Goal: Task Accomplishment & Management: Manage account settings

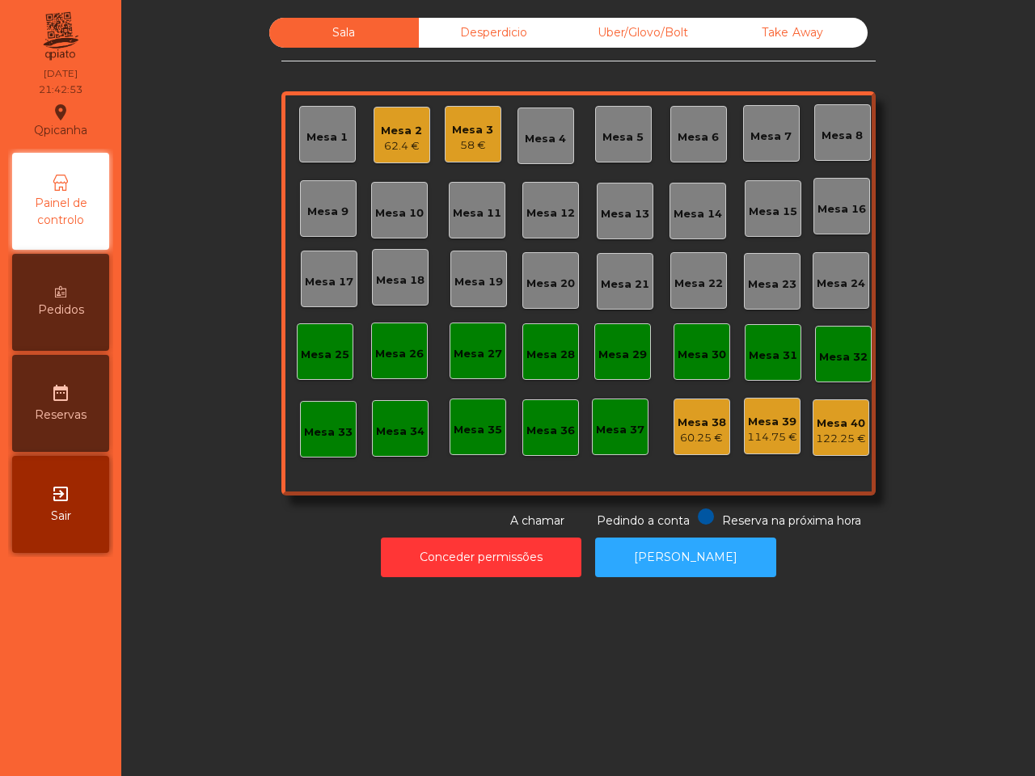
click at [454, 134] on div "Mesa 3" at bounding box center [472, 130] width 41 height 16
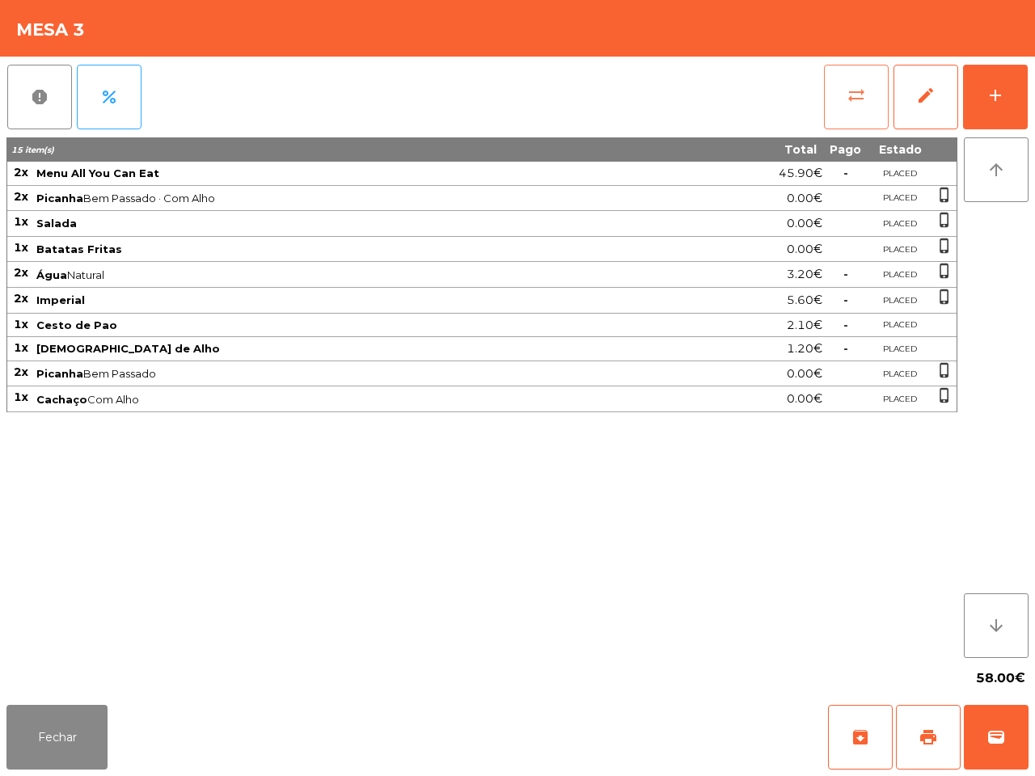
click at [857, 86] on span "sync_alt" at bounding box center [855, 95] width 19 height 19
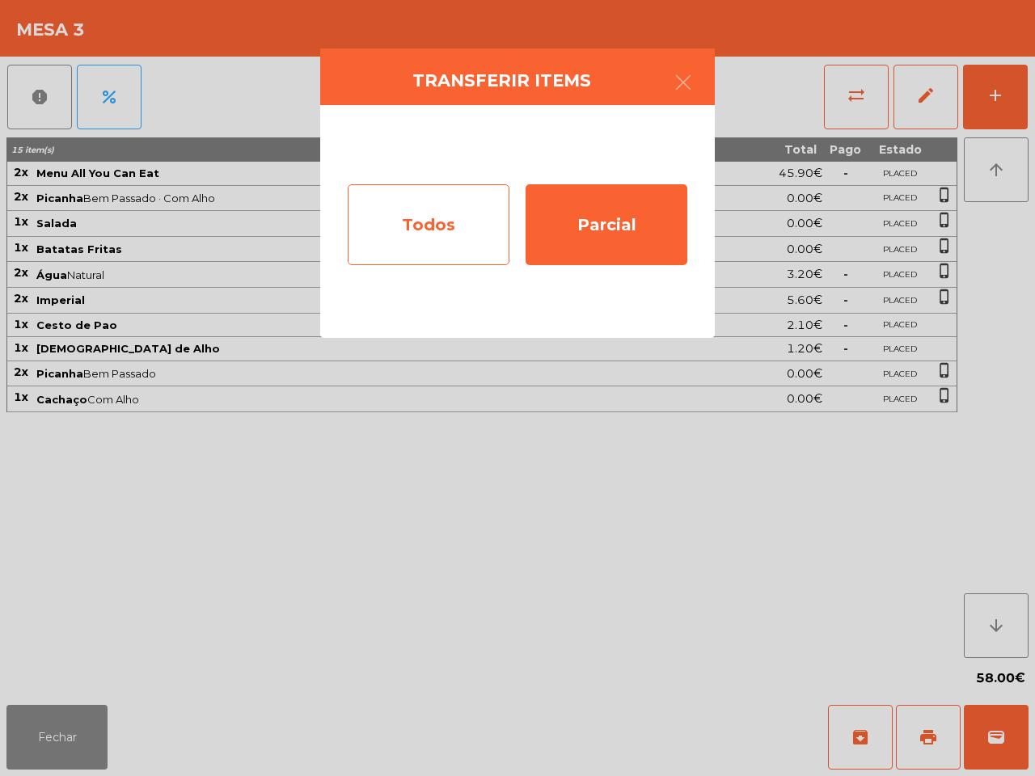
click at [420, 203] on div "Todos" at bounding box center [429, 224] width 162 height 81
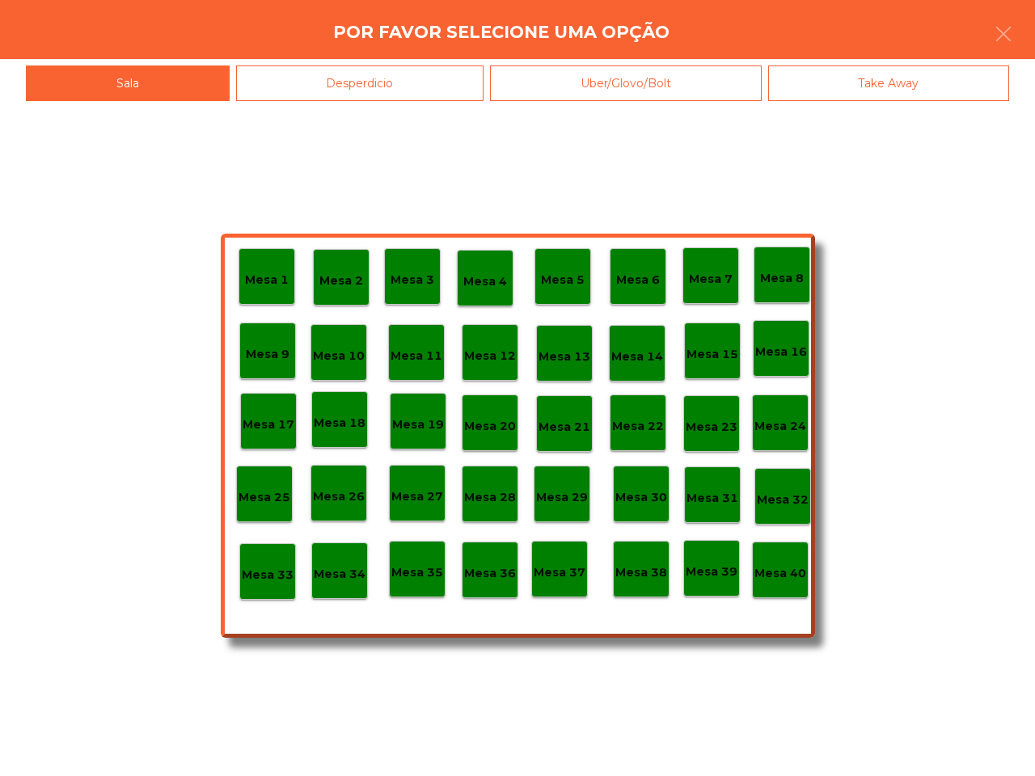
click at [778, 571] on p "Mesa 40" at bounding box center [780, 573] width 52 height 19
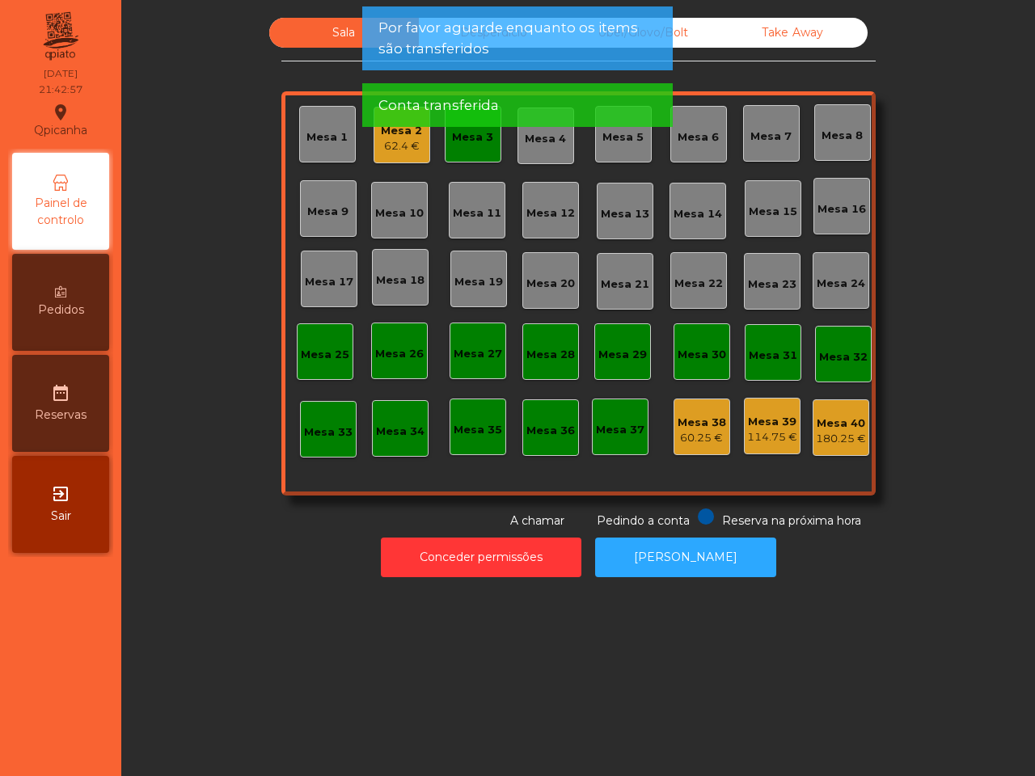
click at [469, 150] on div "Mesa 3" at bounding box center [473, 134] width 57 height 57
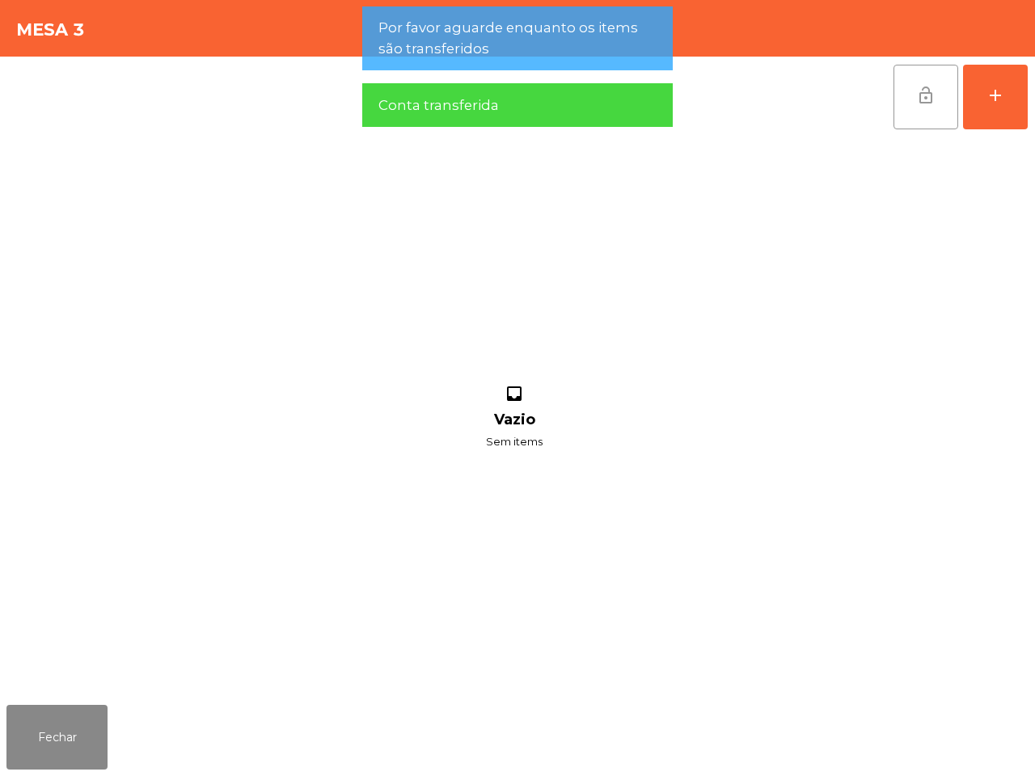
click at [918, 108] on button "lock_open" at bounding box center [925, 97] width 65 height 65
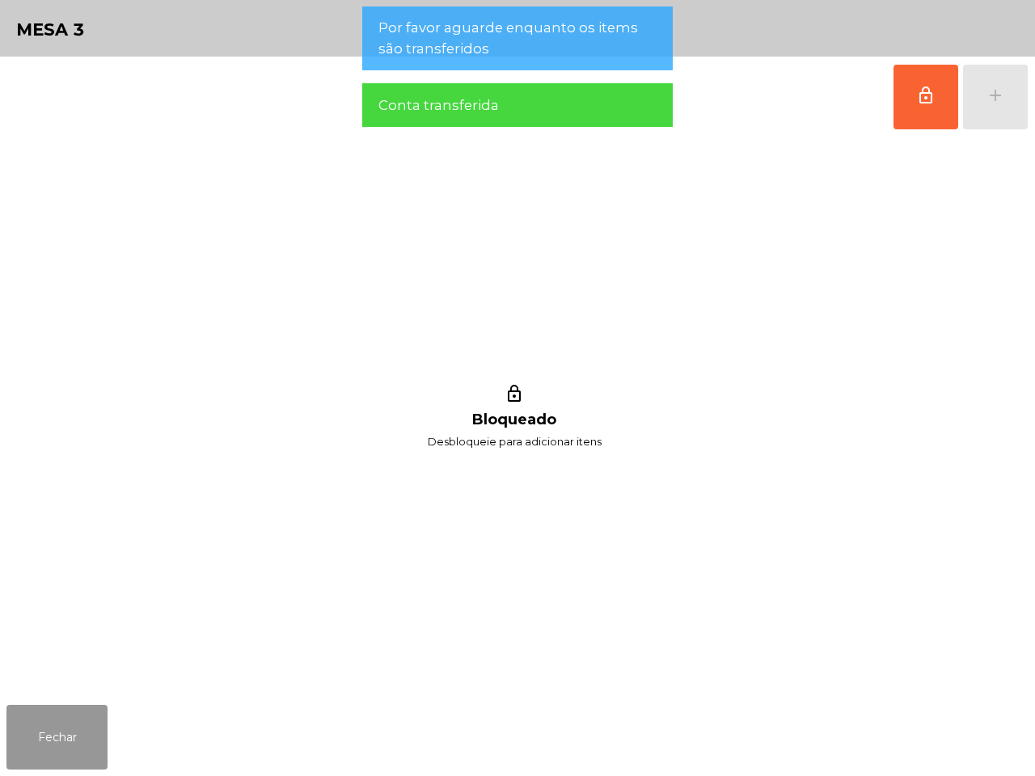
click at [98, 709] on button "Fechar" at bounding box center [56, 737] width 101 height 65
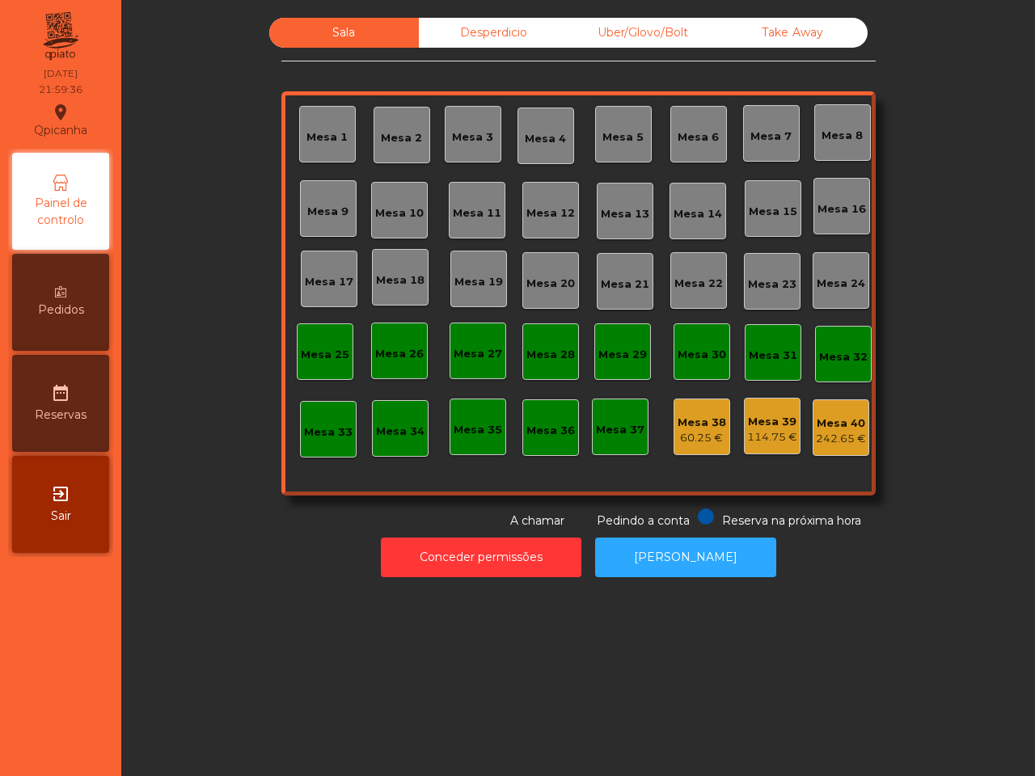
click at [251, 386] on div "Sala Desperdicio Uber/Glovo/Bolt Take Away Mesa 1 Mesa 2 [GEOGRAPHIC_DATA] 4 [G…" at bounding box center [578, 274] width 870 height 512
click at [466, 28] on div "Desperdicio" at bounding box center [494, 33] width 150 height 30
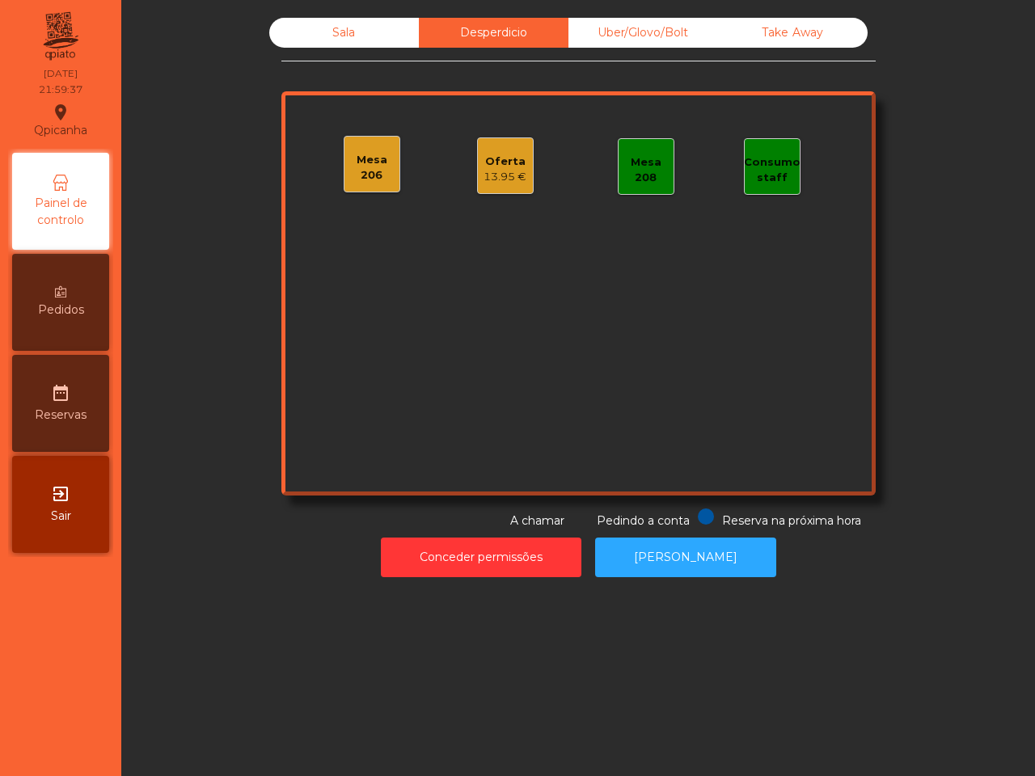
click at [623, 27] on div "Uber/Glovo/Bolt" at bounding box center [643, 33] width 150 height 30
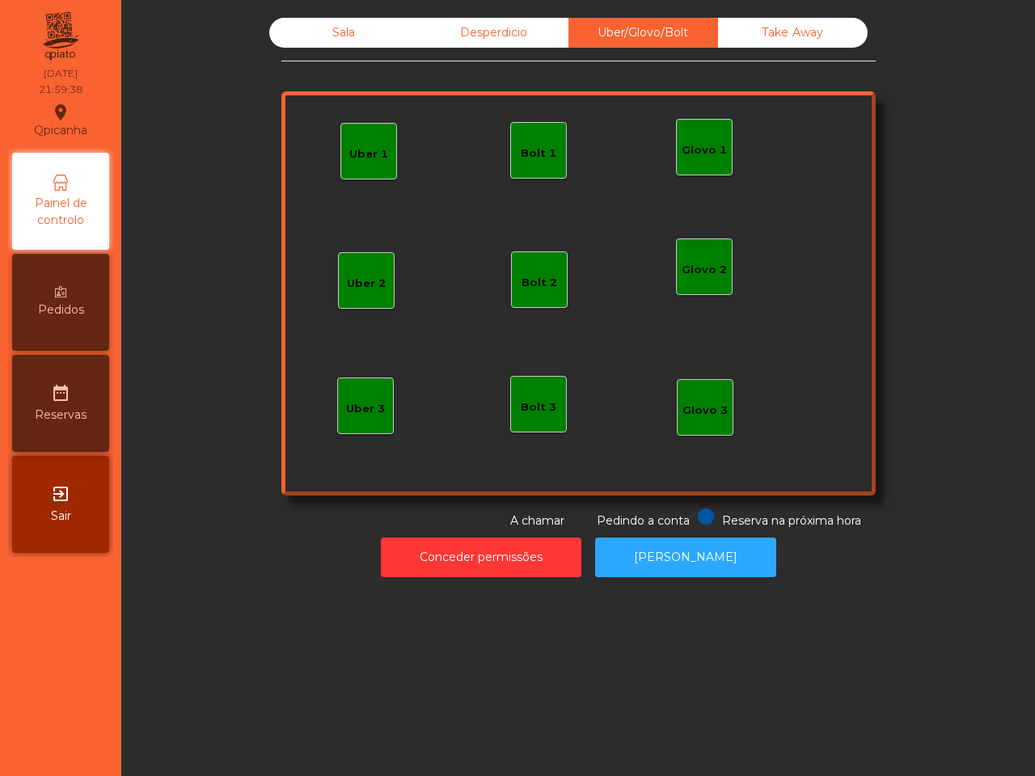
click at [465, 30] on div "Desperdicio" at bounding box center [494, 33] width 150 height 30
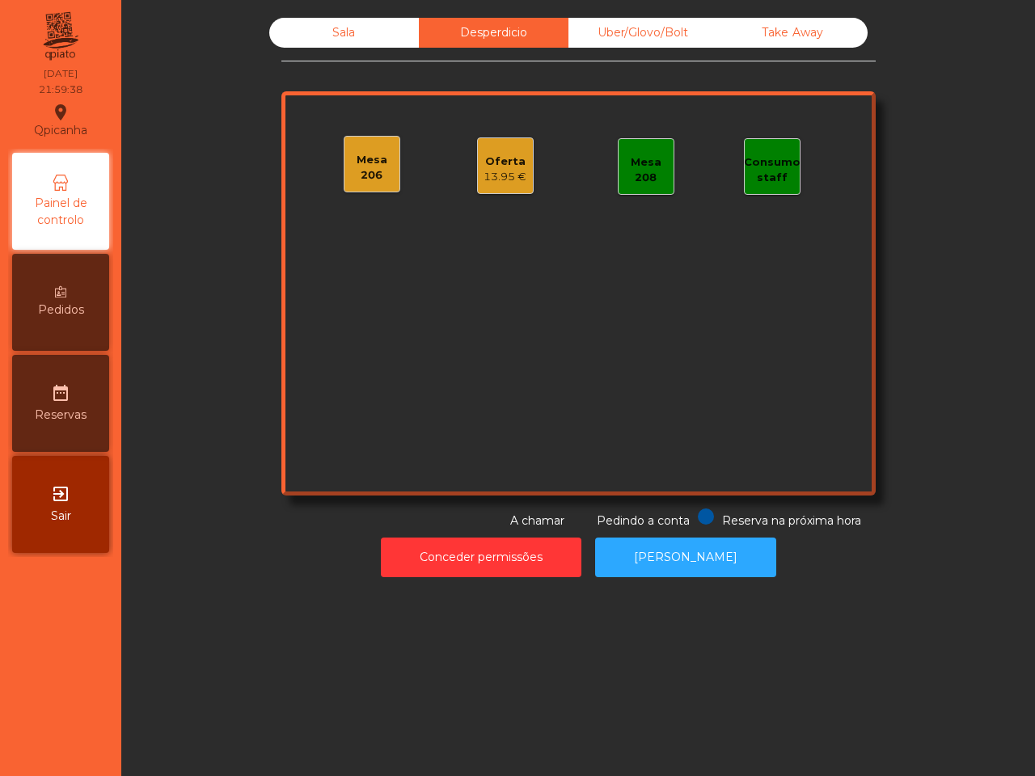
click at [514, 150] on div "Oferta 13.95 €" at bounding box center [504, 166] width 43 height 38
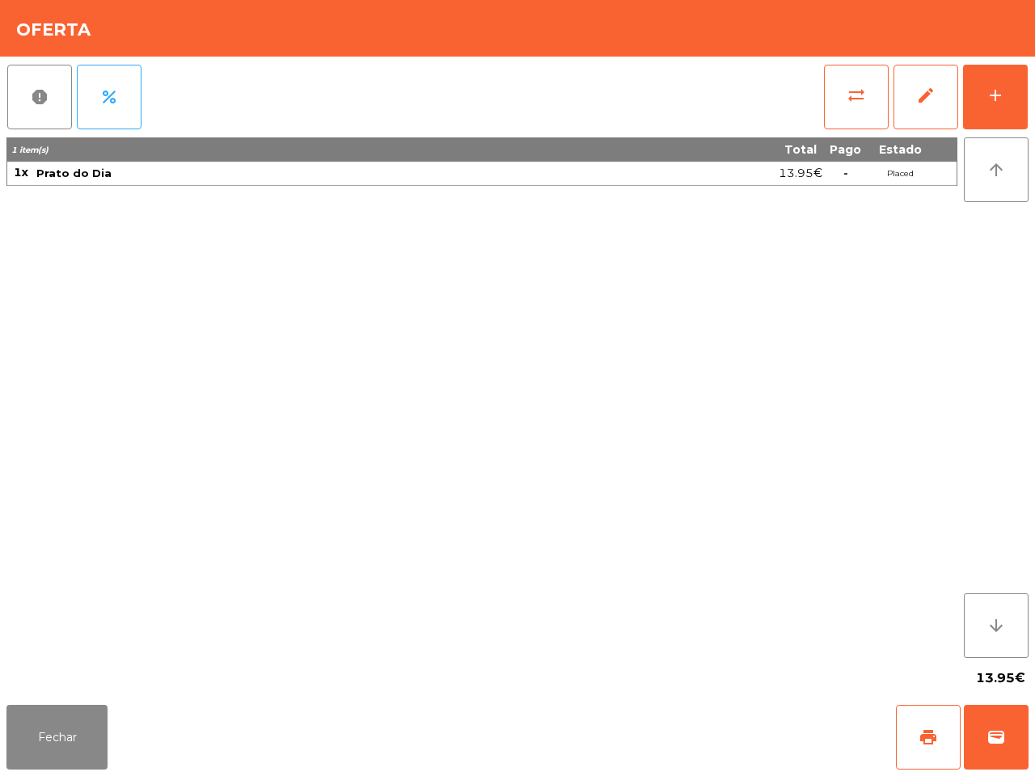
click at [43, 774] on div "Fechar print wallet" at bounding box center [517, 737] width 1035 height 78
click at [45, 769] on button "Fechar" at bounding box center [56, 737] width 101 height 65
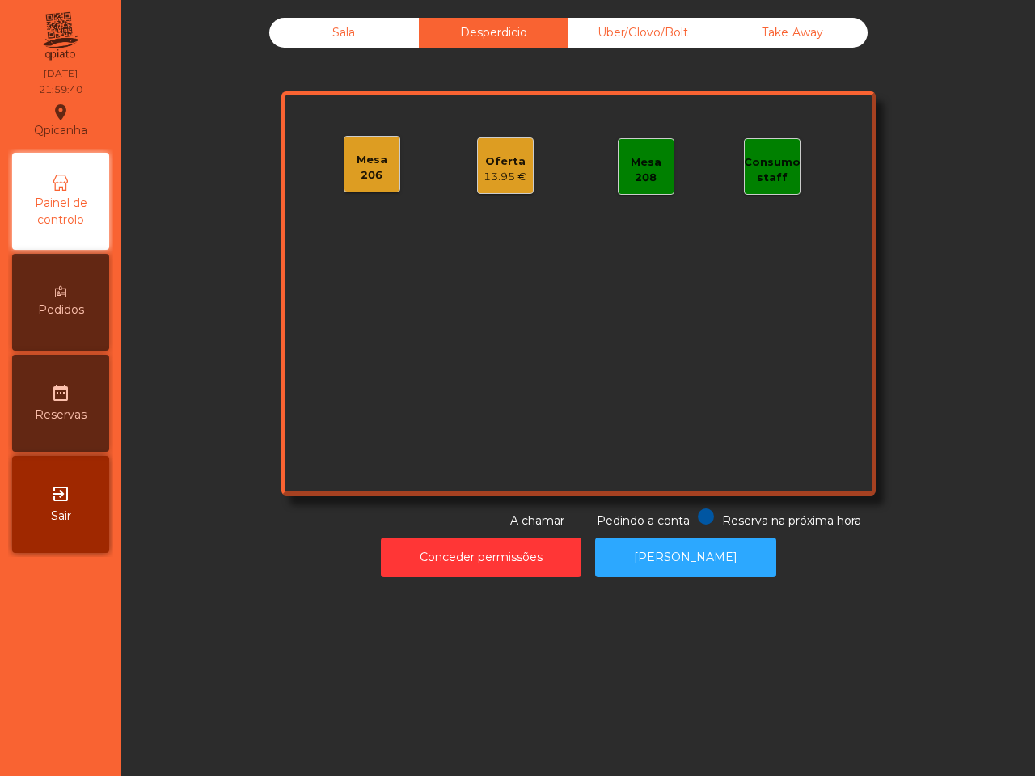
click at [349, 174] on div "Mesa 206" at bounding box center [371, 168] width 55 height 32
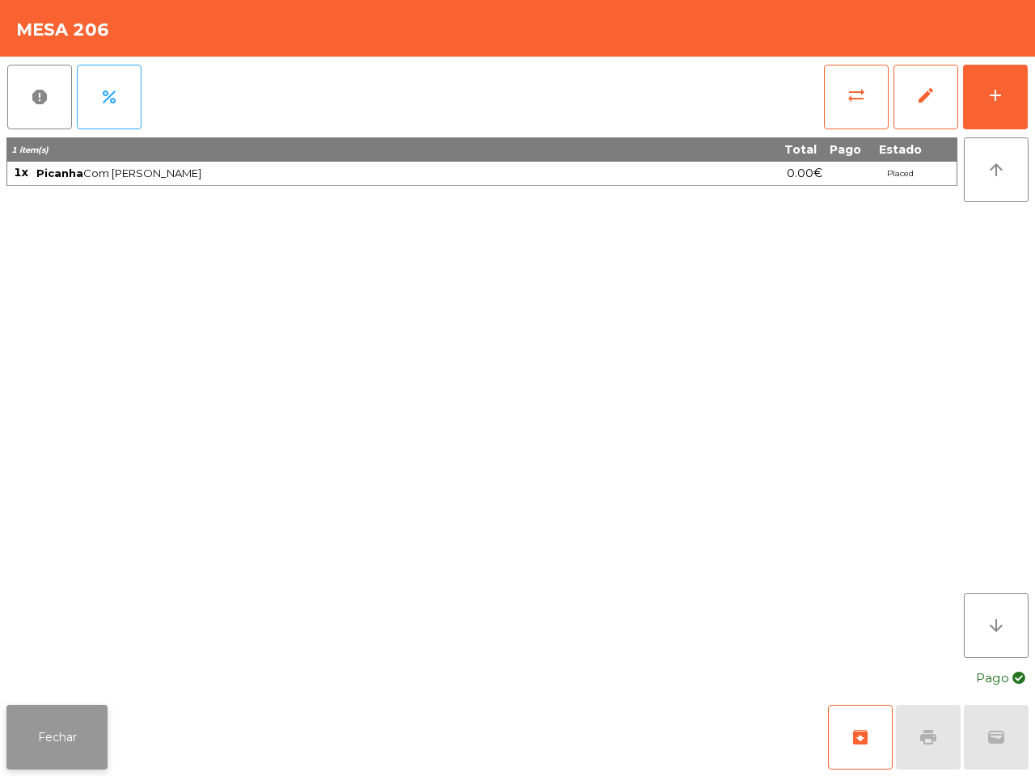
click at [93, 746] on button "Fechar" at bounding box center [56, 737] width 101 height 65
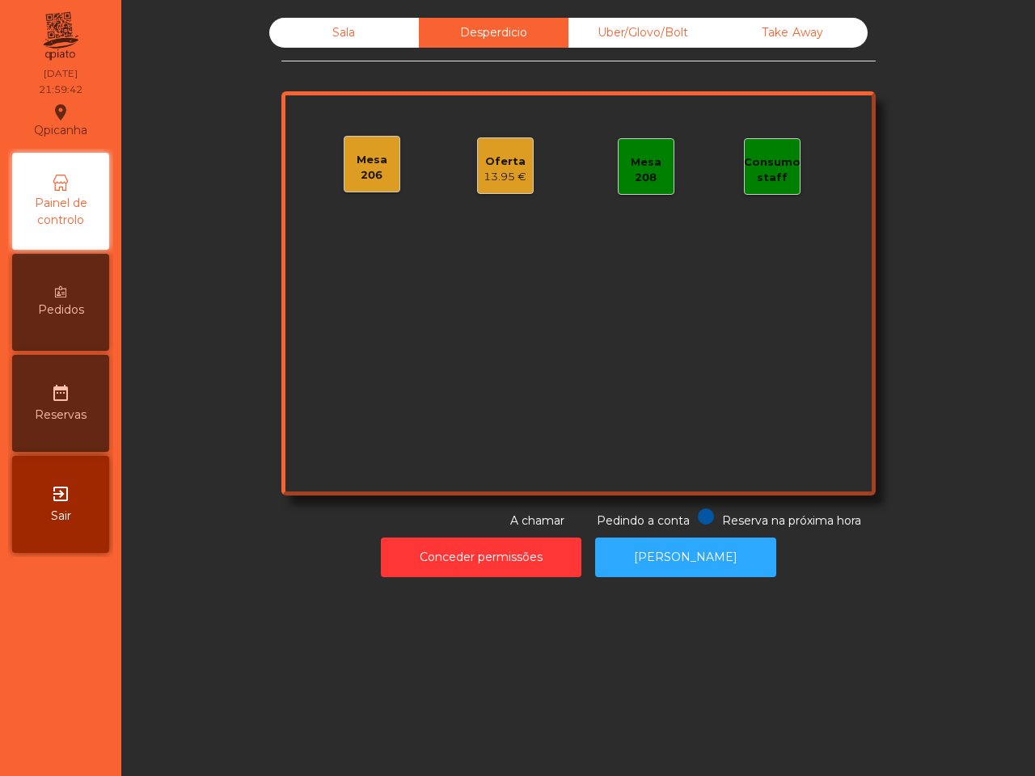
click at [629, 46] on div "Uber/Glovo/Bolt" at bounding box center [643, 33] width 150 height 30
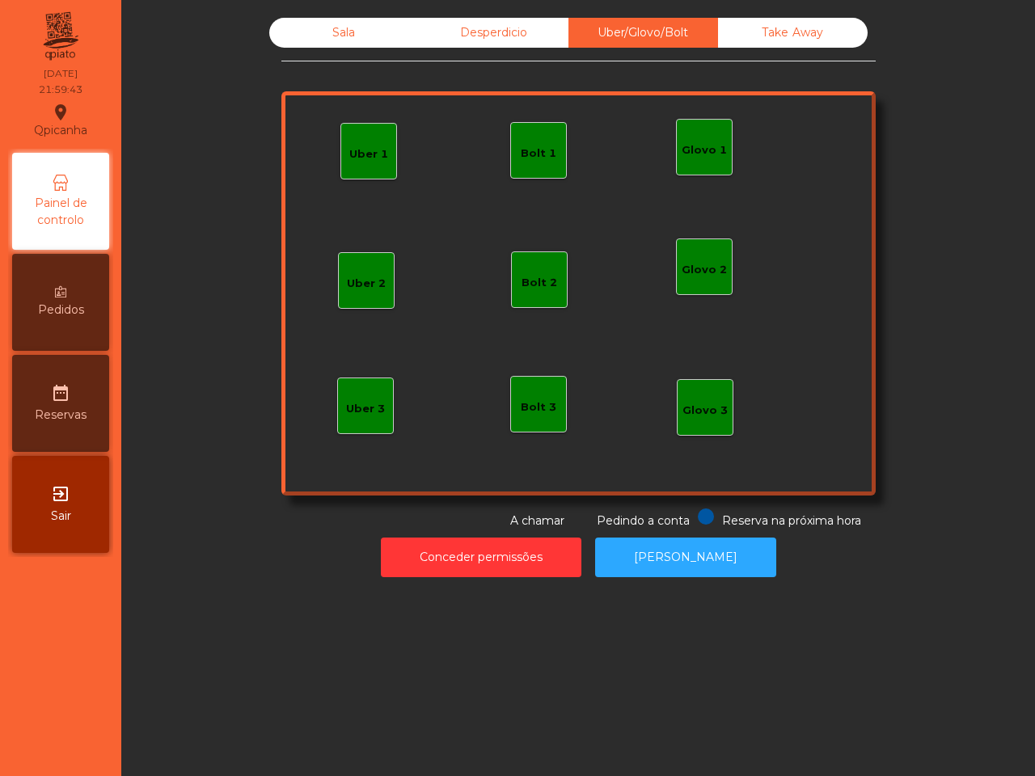
click at [808, 16] on div "Sala Desperdicio Uber/Glovo/Bolt Take Away Uber 1 Glovo 1 Uber 2 Uber 3 Glovo 2…" at bounding box center [578, 298] width 894 height 576
click at [798, 25] on div "Take Away" at bounding box center [793, 33] width 150 height 30
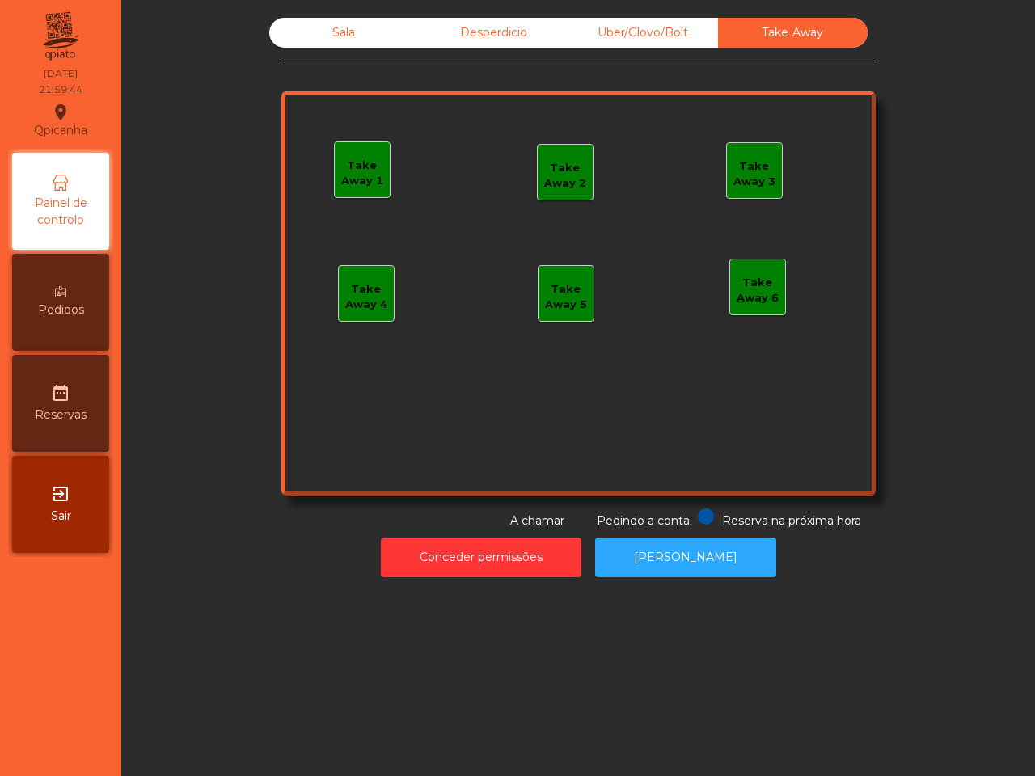
click at [369, 45] on div "Sala" at bounding box center [344, 33] width 150 height 30
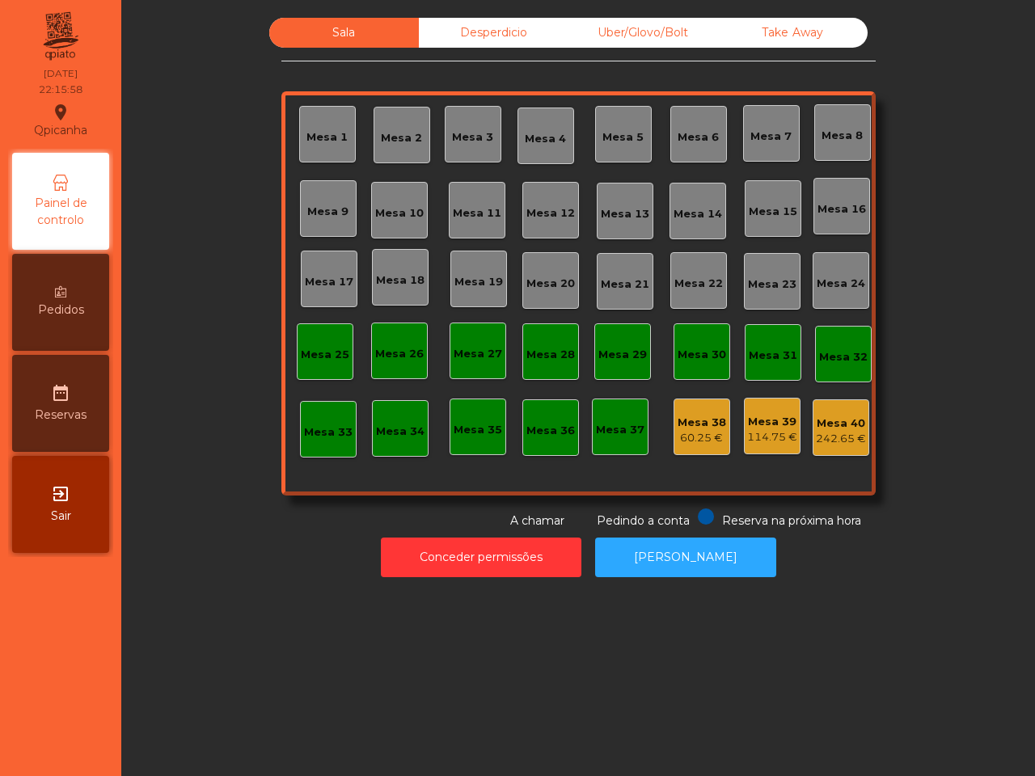
click at [332, 356] on div "Mesa 25" at bounding box center [325, 355] width 48 height 16
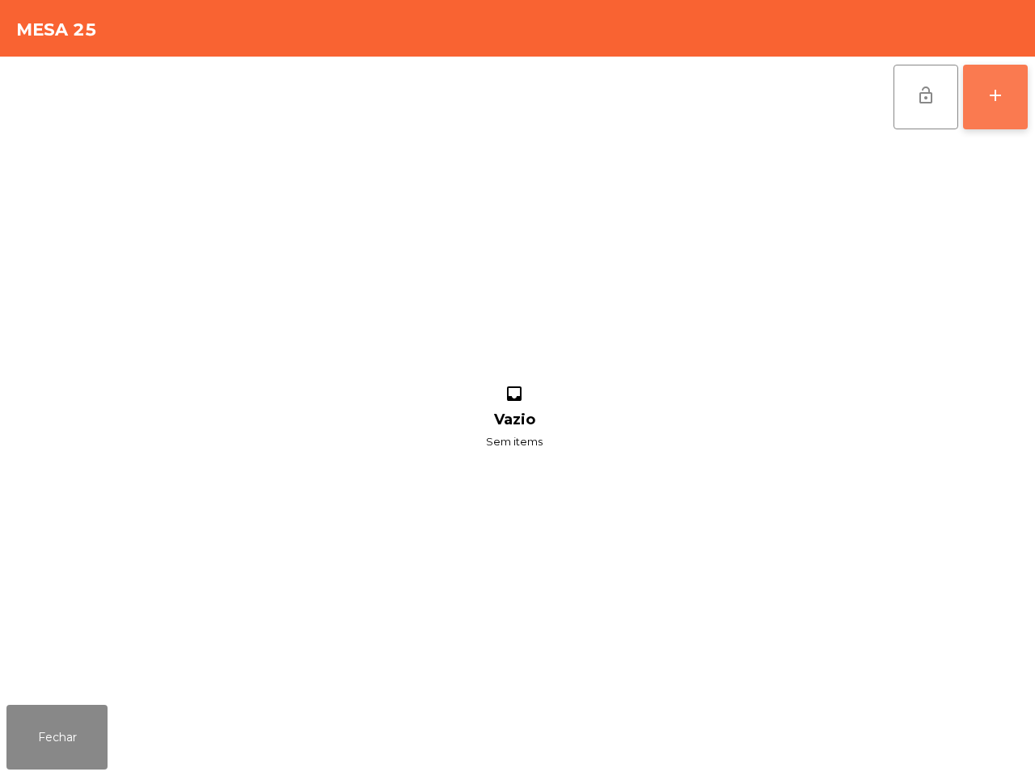
click at [984, 123] on button "add" at bounding box center [995, 97] width 65 height 65
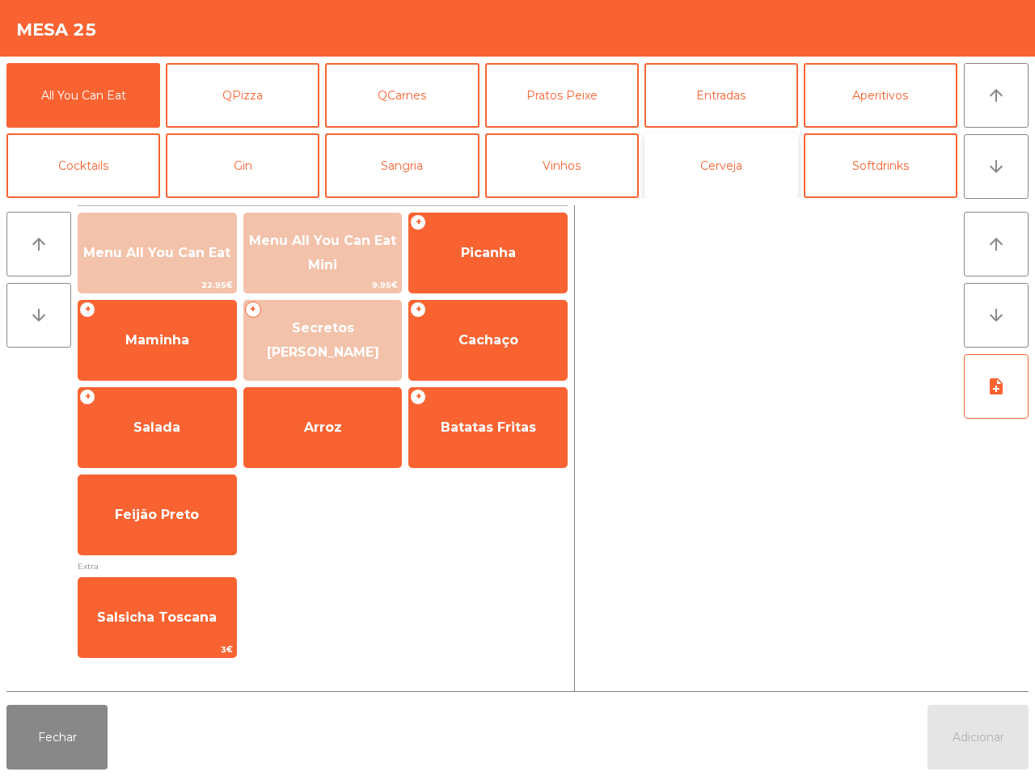
click at [701, 167] on button "Cerveja" at bounding box center [721, 165] width 154 height 65
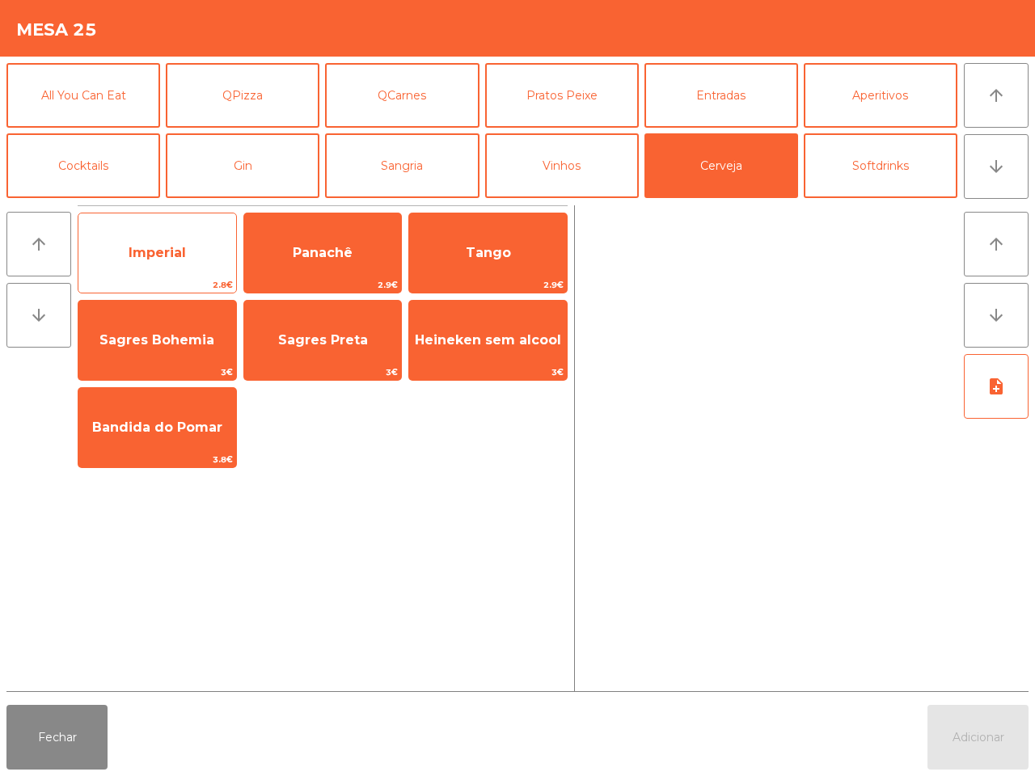
click at [204, 253] on span "Imperial" at bounding box center [157, 253] width 158 height 44
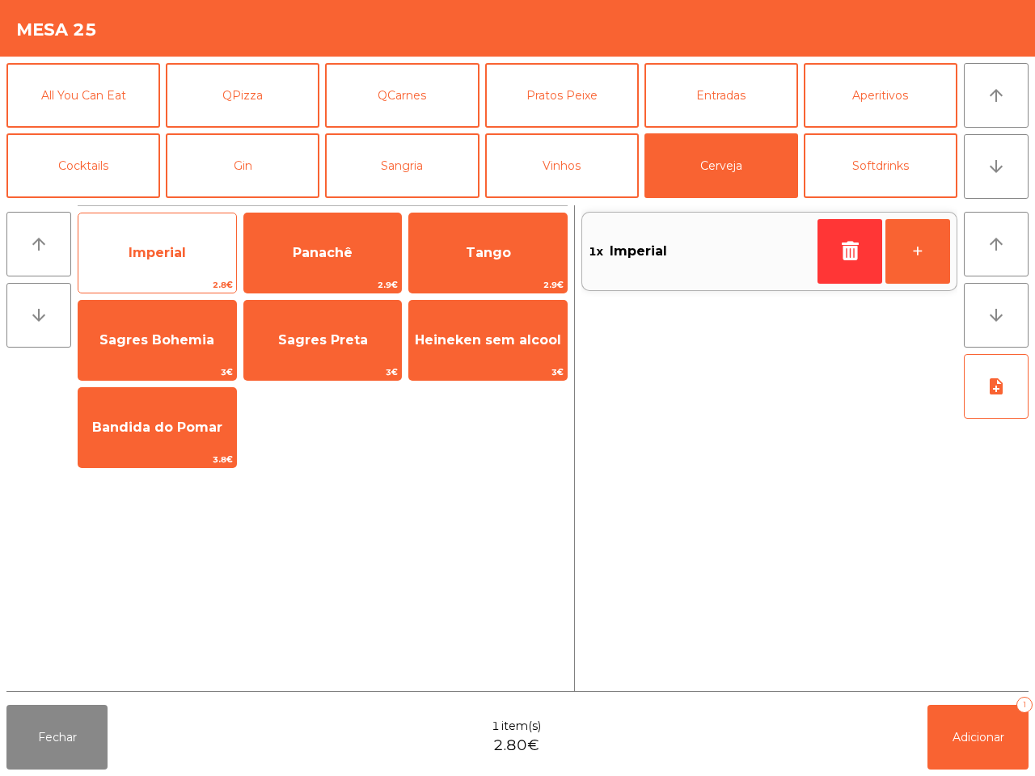
click at [207, 257] on span "Imperial" at bounding box center [157, 253] width 158 height 44
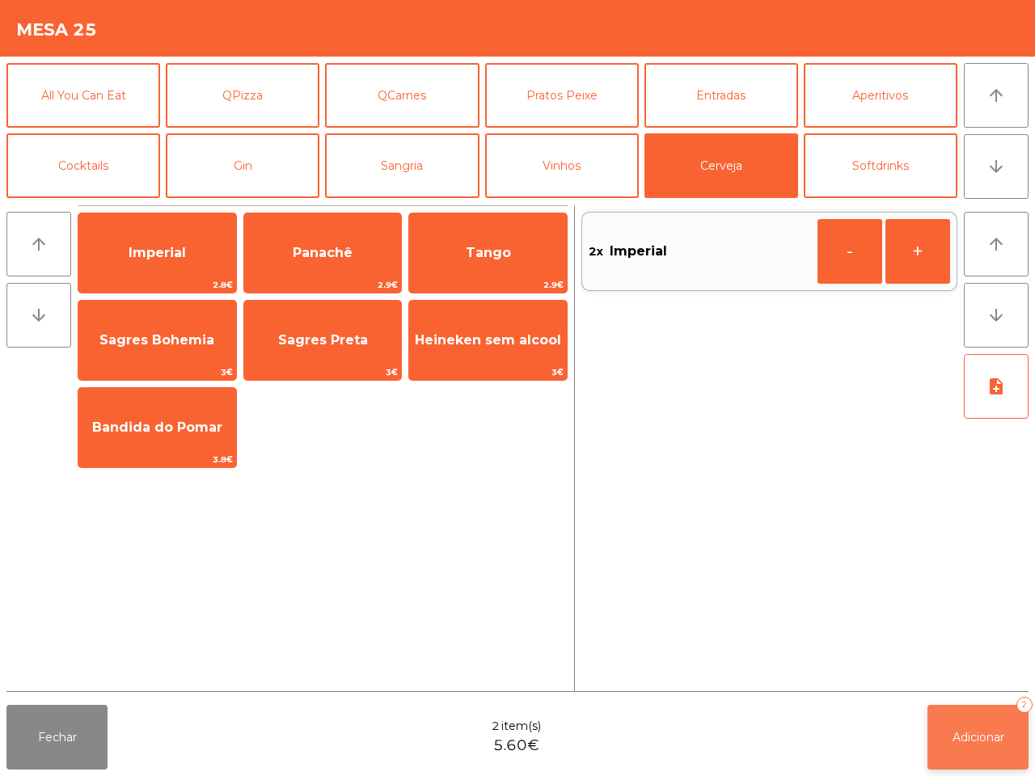
click at [980, 753] on button "Adicionar 2" at bounding box center [977, 737] width 101 height 65
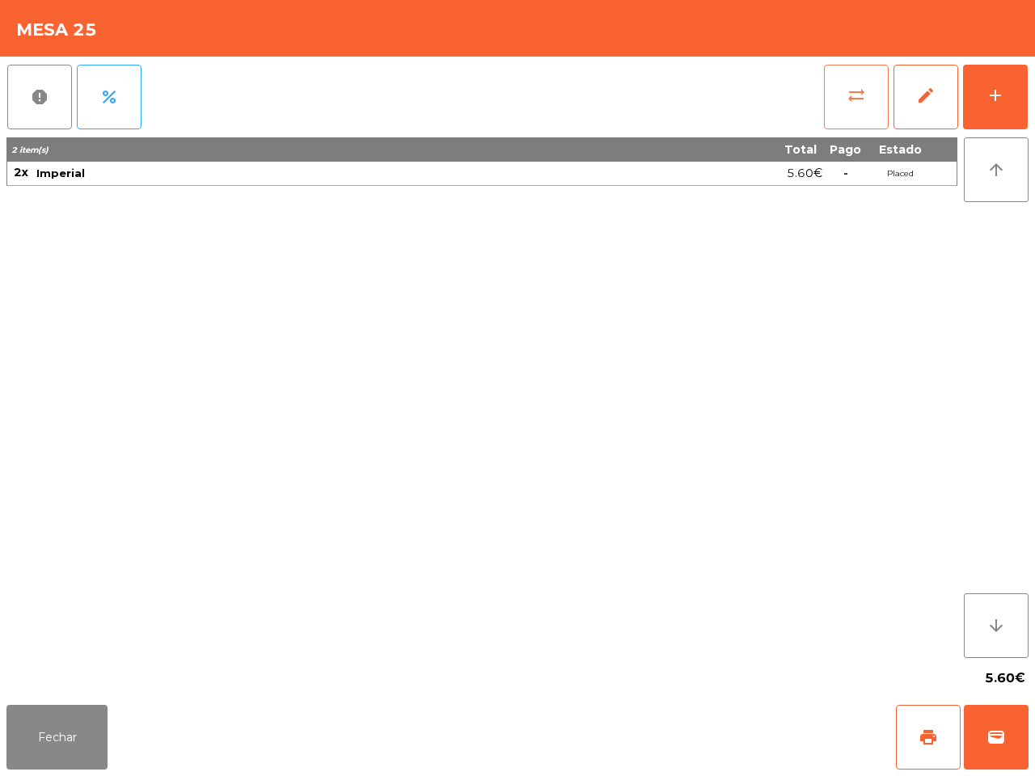
click at [847, 105] on button "sync_alt" at bounding box center [856, 97] width 65 height 65
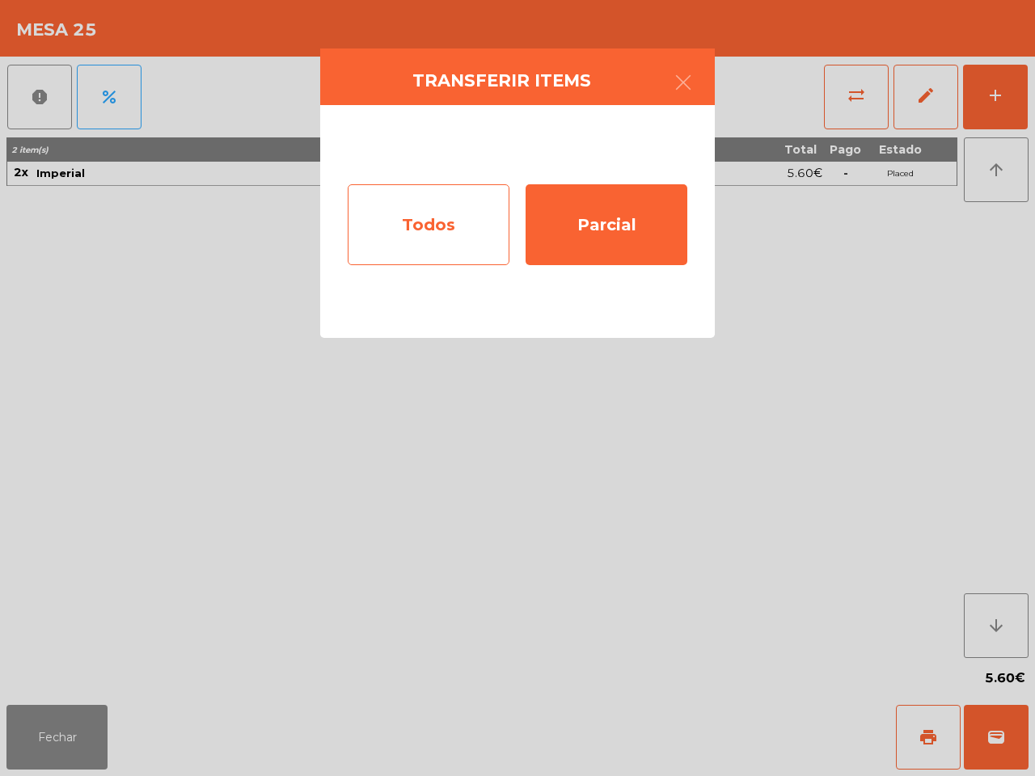
click at [434, 202] on div "Todos" at bounding box center [429, 224] width 162 height 81
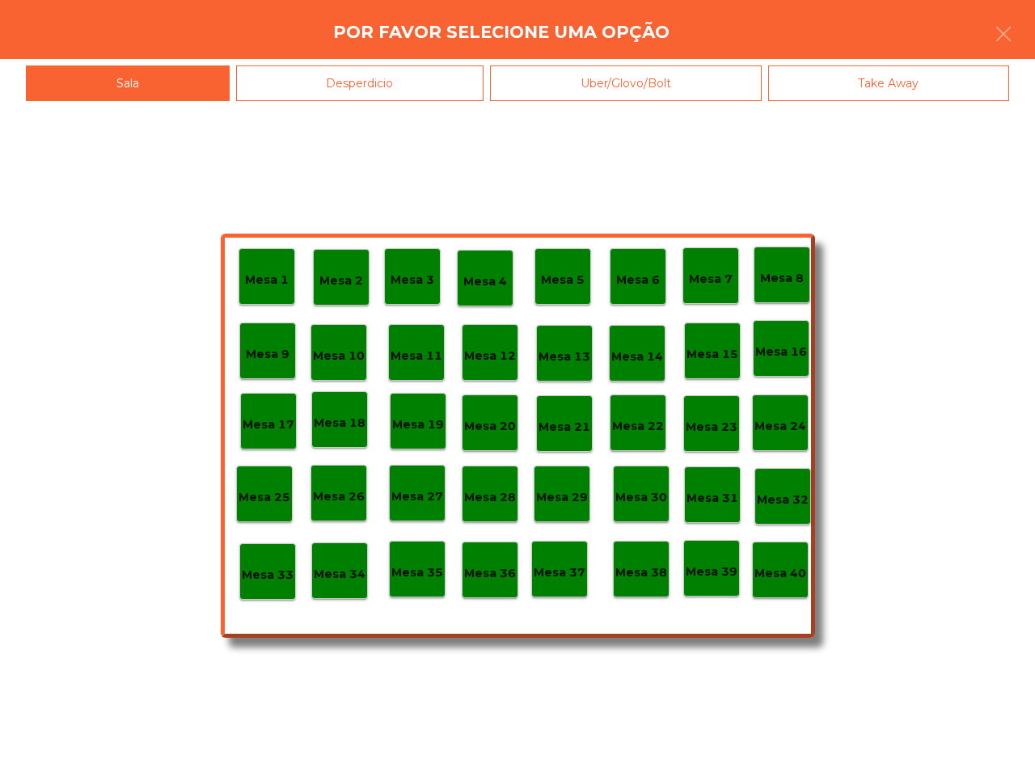
click at [801, 574] on p "Mesa 40" at bounding box center [780, 573] width 52 height 19
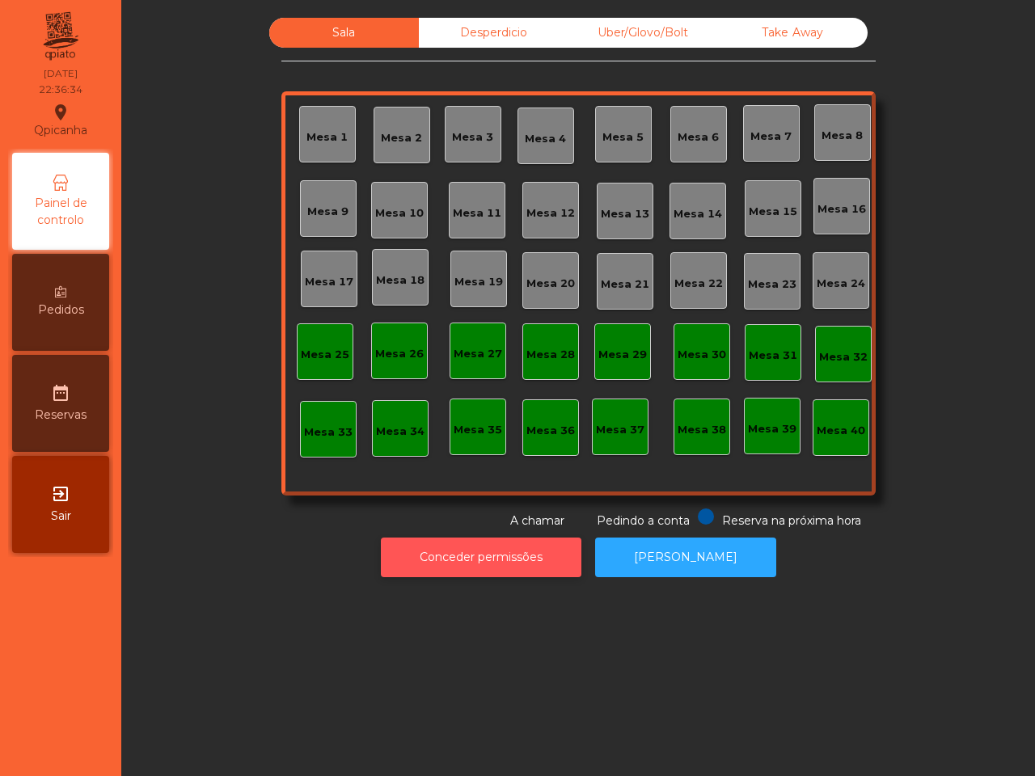
click at [521, 560] on button "Conceder permissões" at bounding box center [481, 558] width 200 height 40
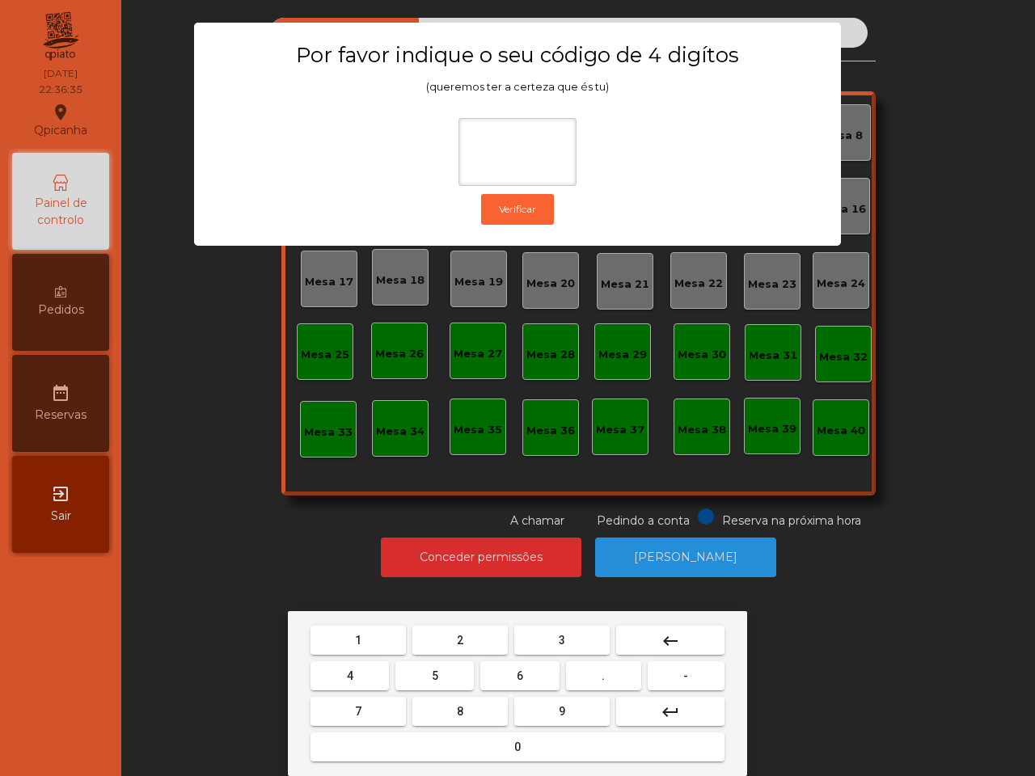
click at [522, 672] on span "6" at bounding box center [519, 675] width 6 height 13
click at [439, 664] on button "5" at bounding box center [434, 675] width 78 height 29
drag, startPoint x: 369, startPoint y: 633, endPoint x: 438, endPoint y: 641, distance: 70.0
click at [369, 633] on button "1" at bounding box center [357, 640] width 95 height 29
click at [445, 641] on button "2" at bounding box center [459, 640] width 95 height 29
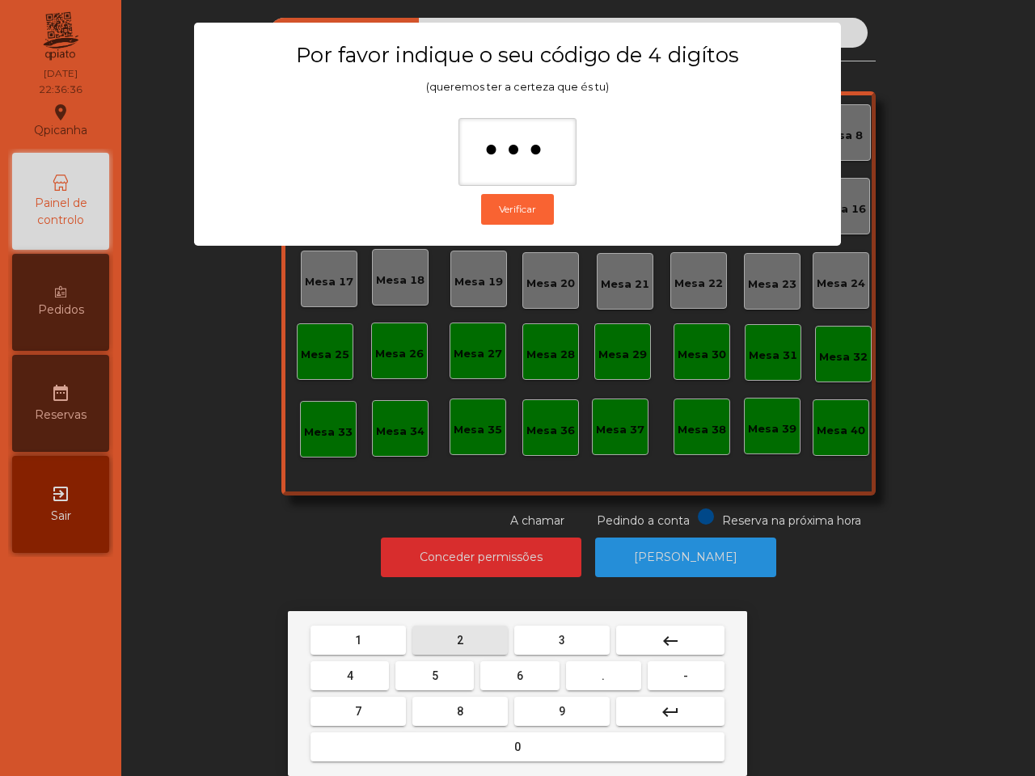
type input "****"
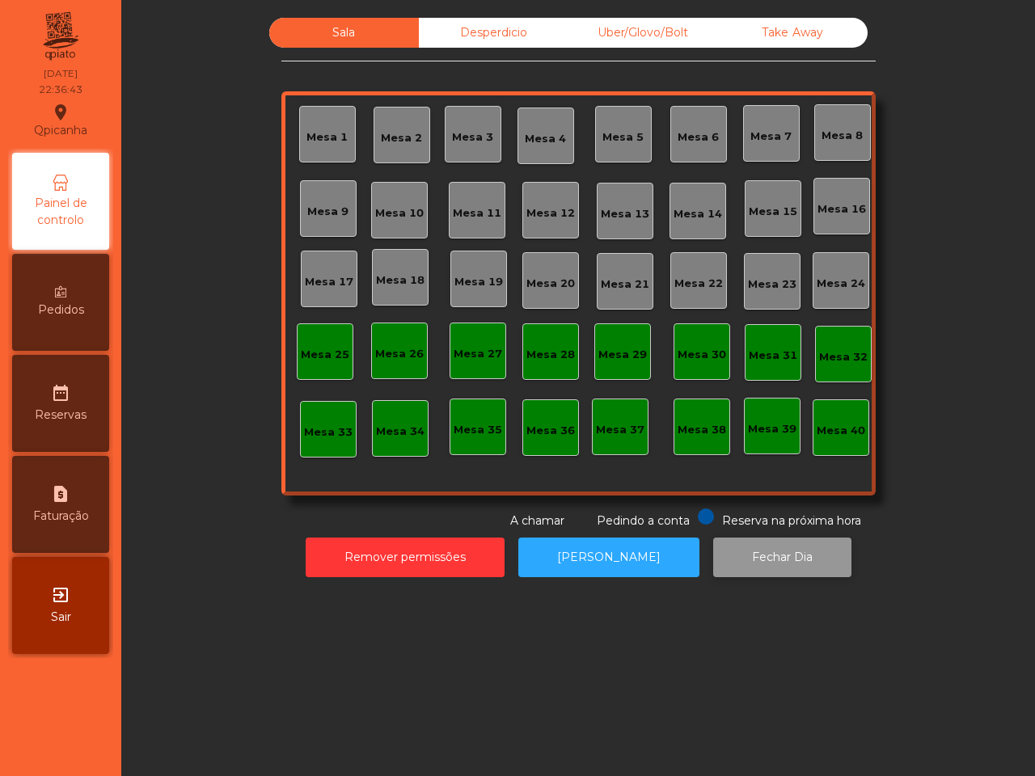
click at [736, 558] on button "Fechar Dia" at bounding box center [782, 558] width 138 height 40
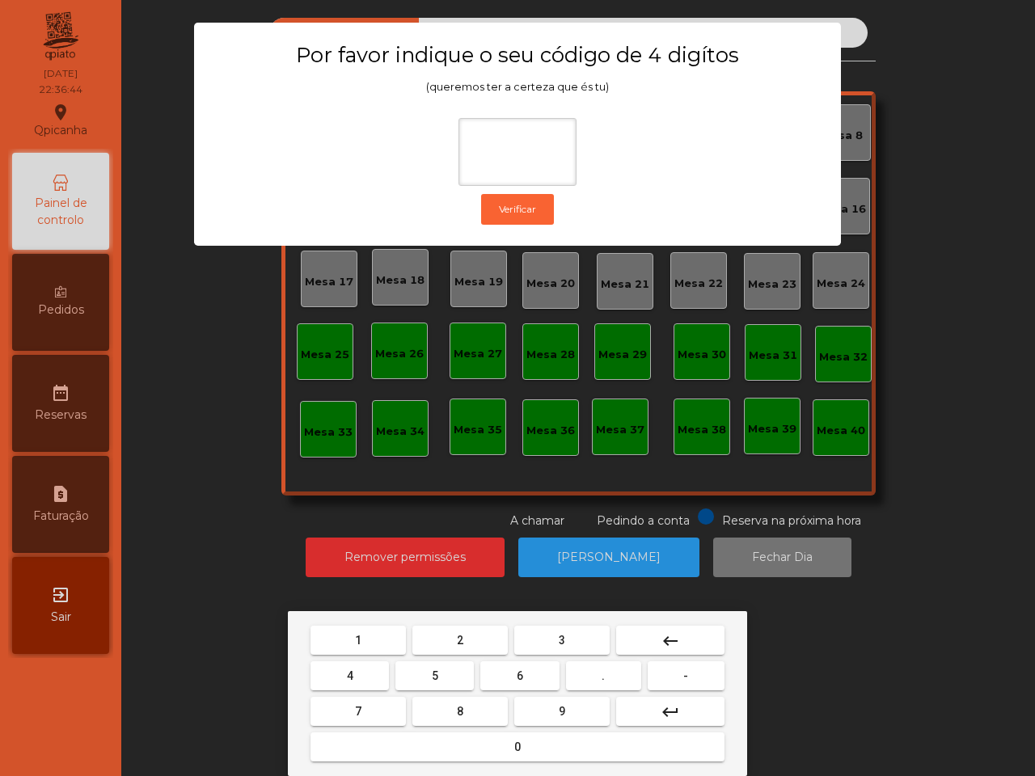
click at [521, 669] on span "6" at bounding box center [519, 675] width 6 height 13
click at [445, 672] on button "5" at bounding box center [434, 675] width 78 height 29
click at [376, 640] on button "1" at bounding box center [357, 640] width 95 height 29
click at [458, 640] on span "2" at bounding box center [460, 640] width 6 height 13
type input "****"
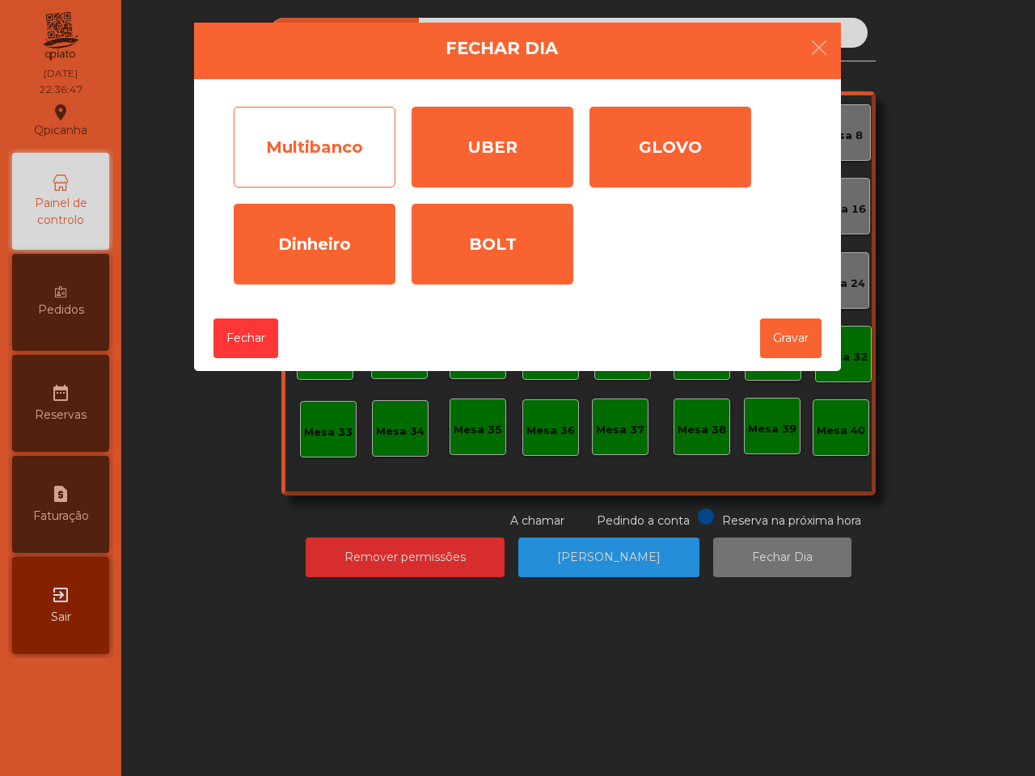
click at [328, 163] on div "Multibanco" at bounding box center [315, 147] width 162 height 81
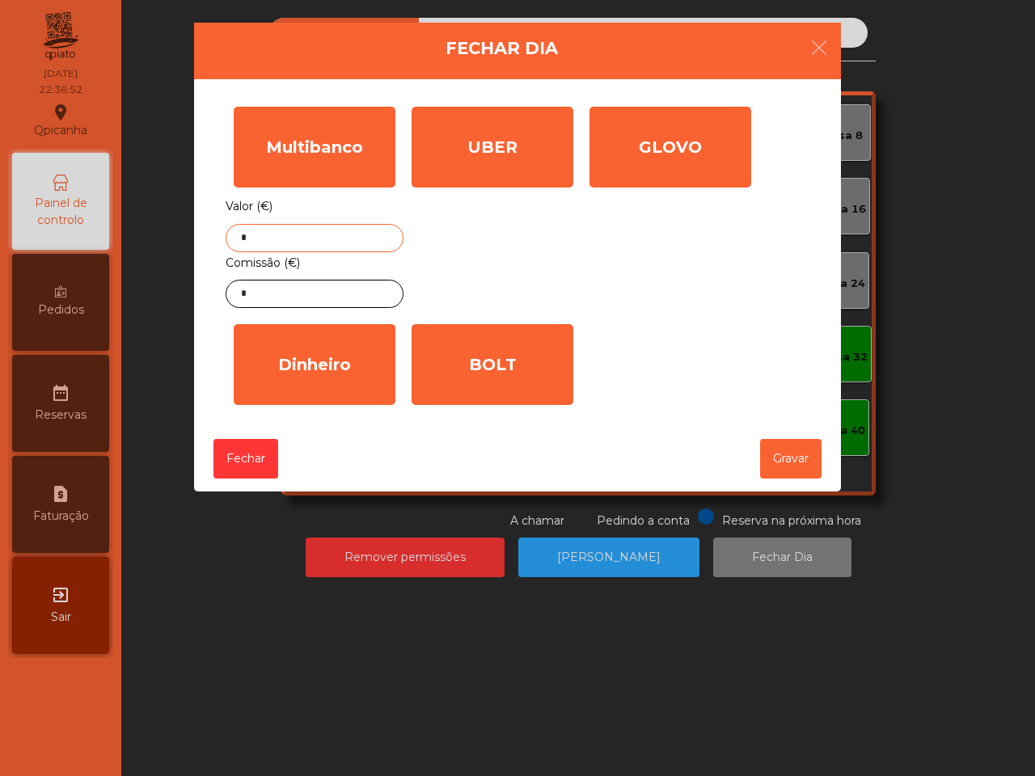
click at [307, 234] on input "*" at bounding box center [315, 238] width 178 height 28
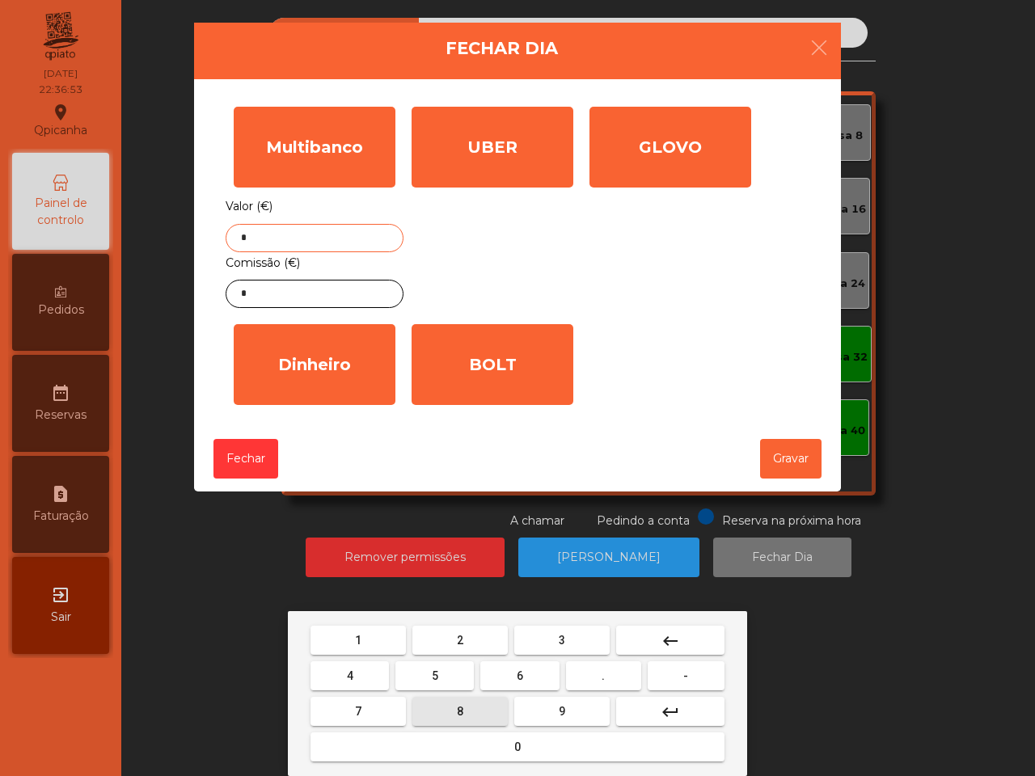
click at [463, 703] on button "8" at bounding box center [459, 711] width 95 height 29
click at [574, 641] on button "3" at bounding box center [561, 640] width 95 height 29
click at [372, 704] on button "7" at bounding box center [357, 711] width 95 height 29
click at [586, 668] on button "." at bounding box center [603, 675] width 75 height 29
click at [381, 712] on button "7" at bounding box center [357, 711] width 95 height 29
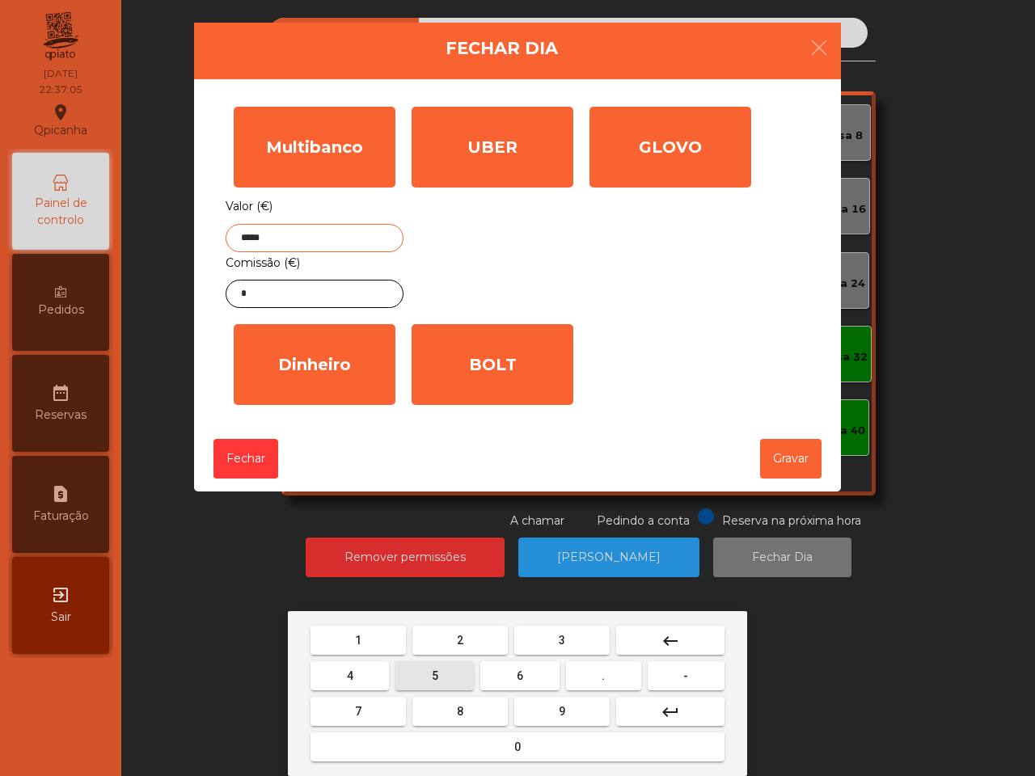
click at [433, 681] on button "5" at bounding box center [434, 675] width 78 height 29
type input "******"
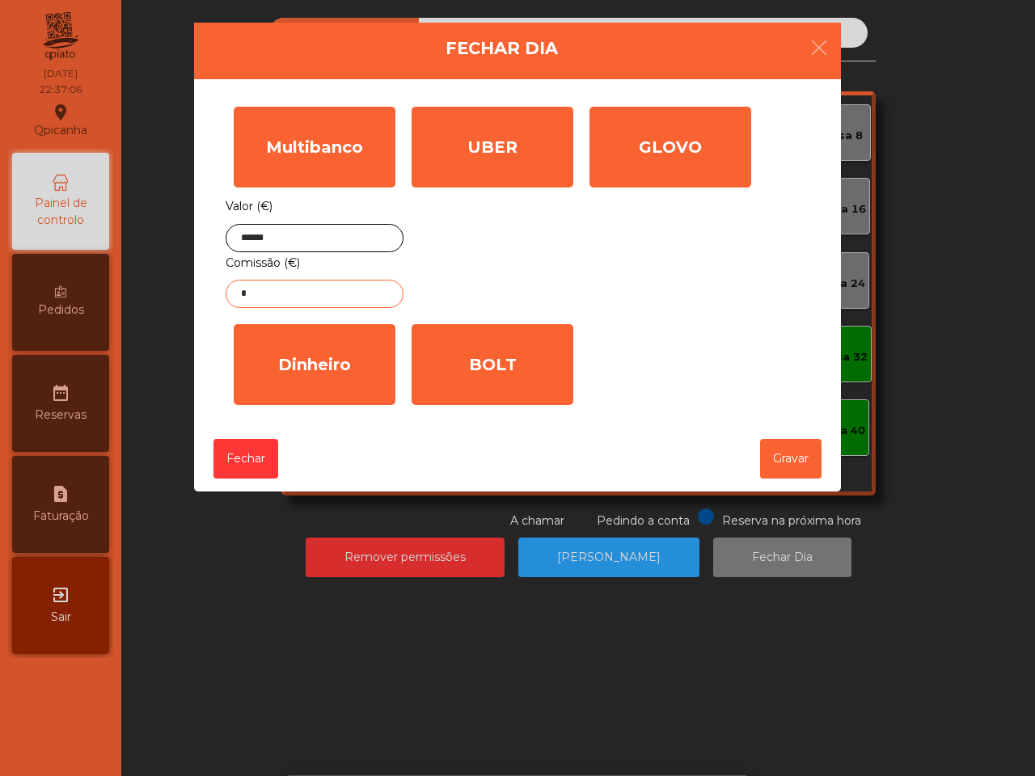
click at [333, 289] on input "*" at bounding box center [315, 294] width 178 height 28
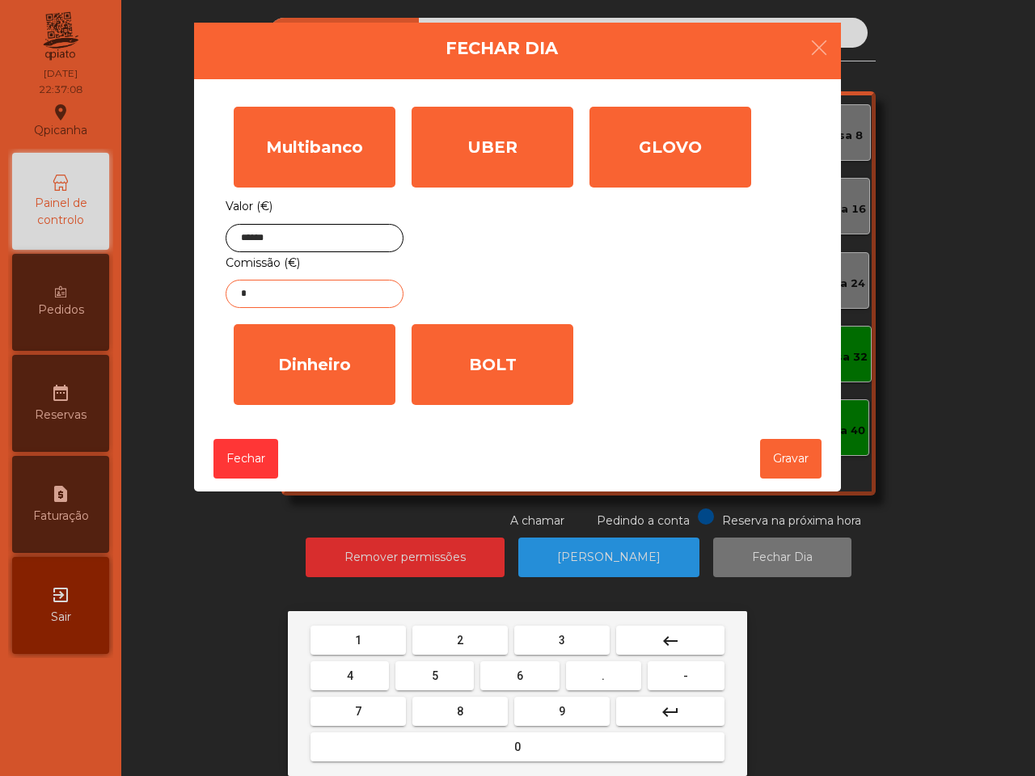
click at [461, 624] on mat-keyboard-key "2" at bounding box center [460, 640] width 102 height 36
click at [470, 635] on button "2" at bounding box center [459, 640] width 95 height 29
click at [609, 672] on button "." at bounding box center [603, 675] width 75 height 29
click at [579, 631] on button "3" at bounding box center [561, 640] width 95 height 29
click at [453, 719] on button "8" at bounding box center [459, 711] width 95 height 29
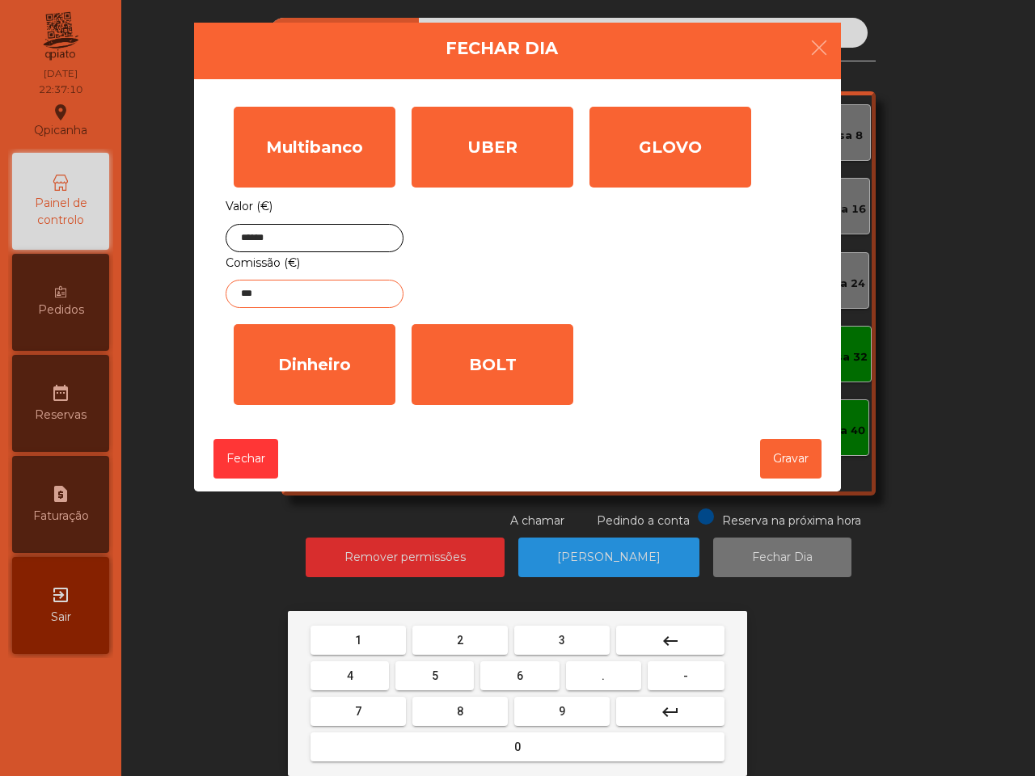
type input "****"
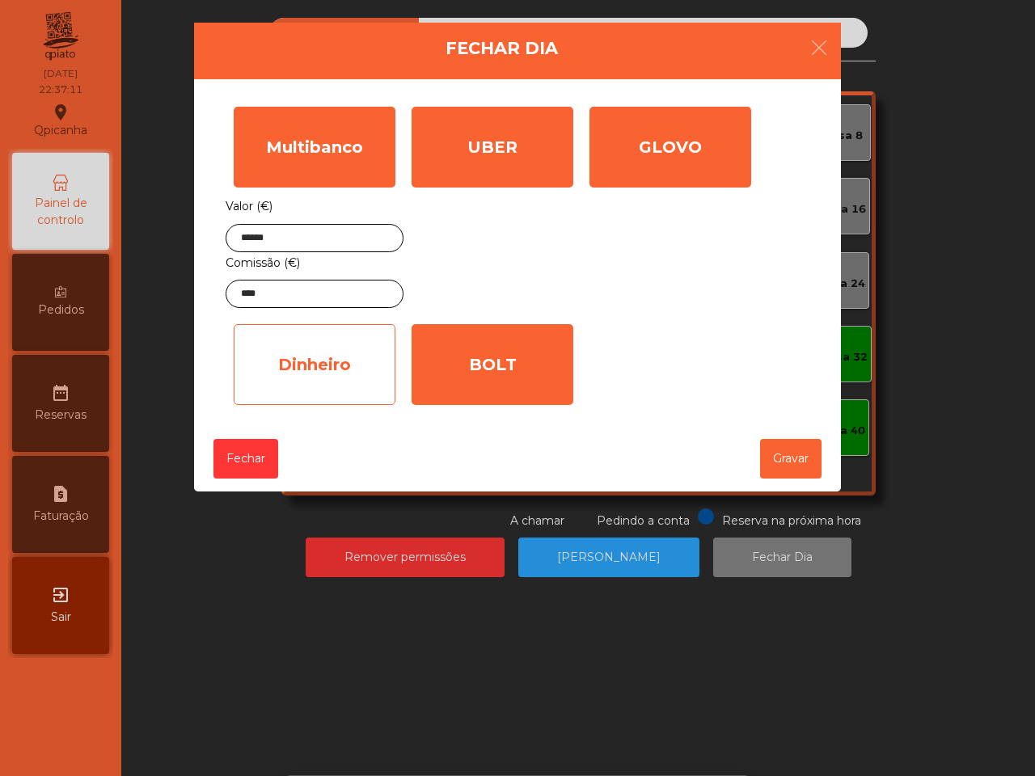
click at [368, 390] on div "Dinheiro" at bounding box center [315, 364] width 162 height 81
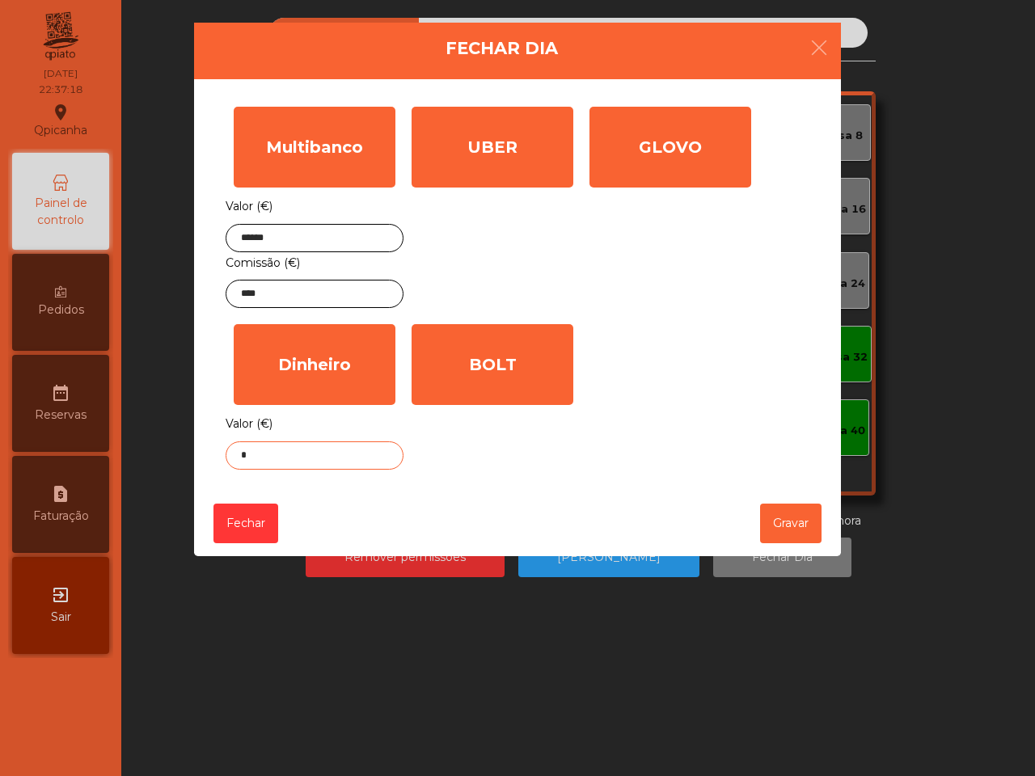
click at [316, 461] on input "*" at bounding box center [315, 455] width 178 height 28
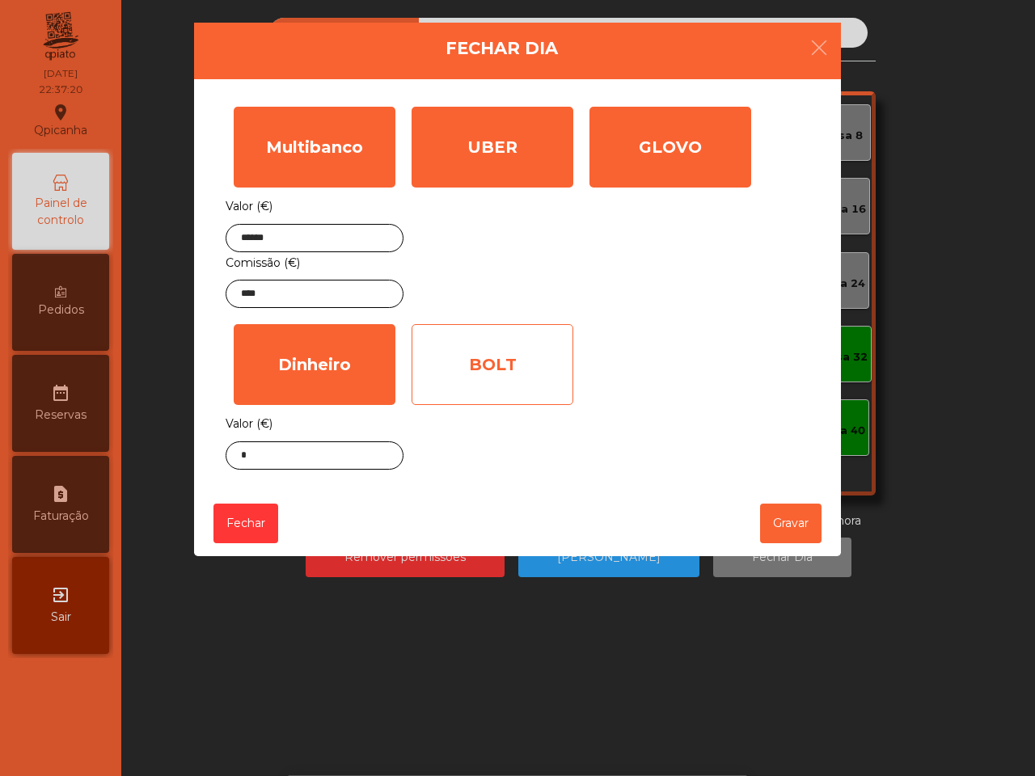
click at [454, 388] on div "BOLT" at bounding box center [492, 364] width 162 height 81
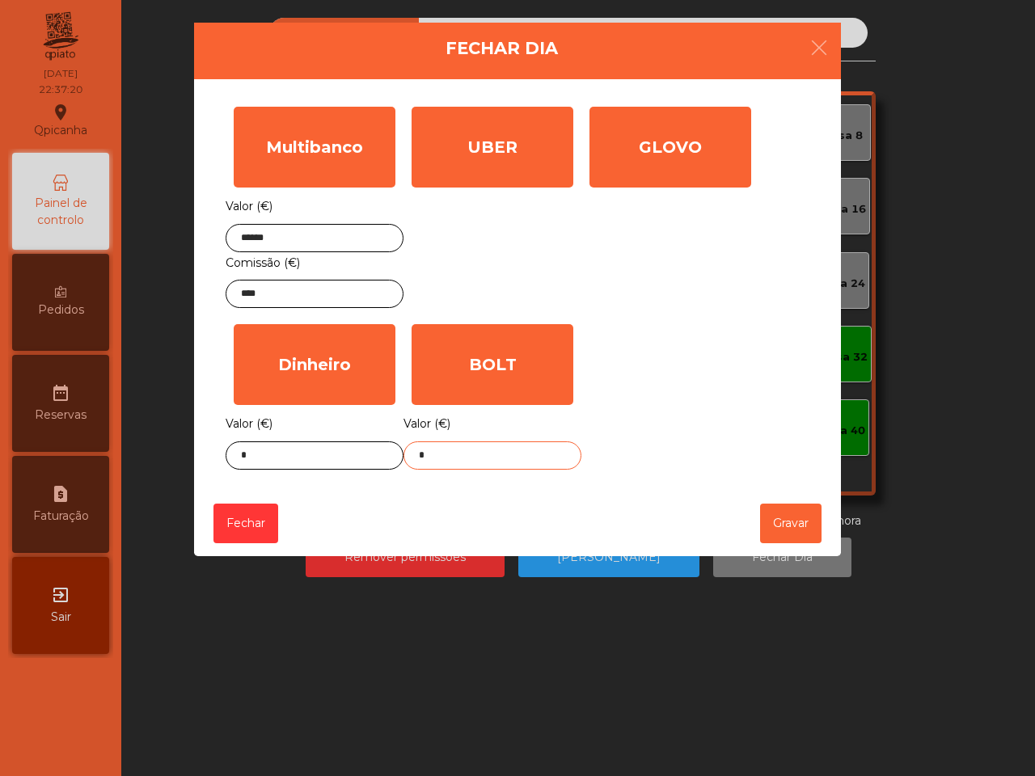
click at [451, 457] on input "*" at bounding box center [492, 455] width 178 height 28
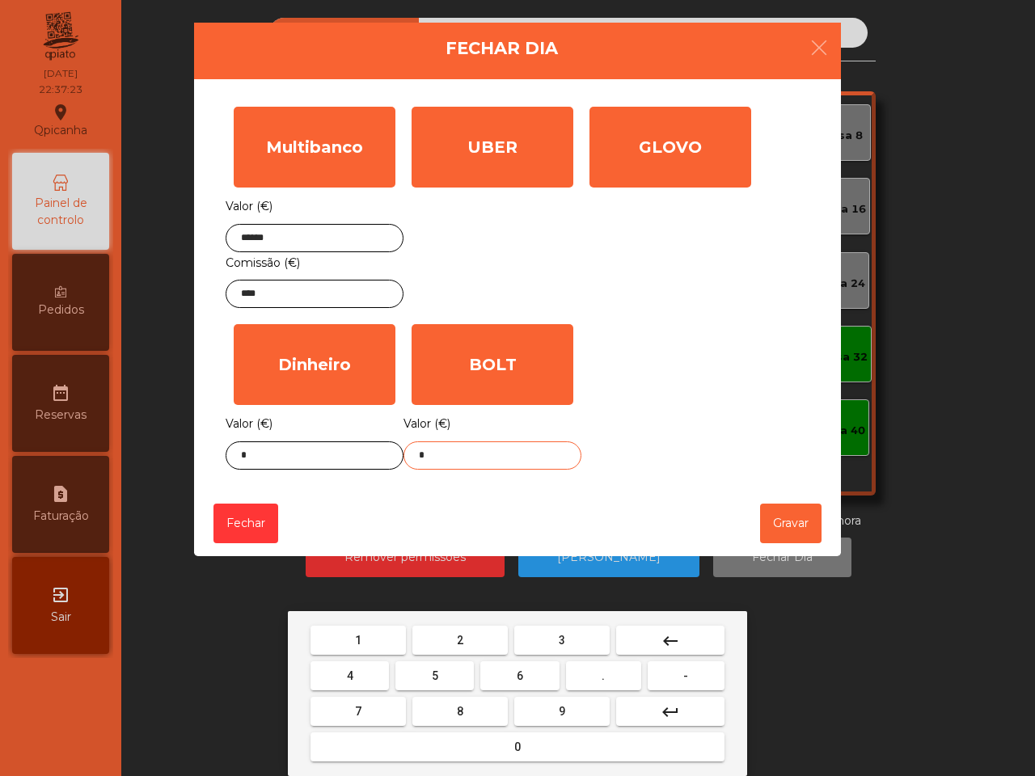
click at [538, 668] on button "6" at bounding box center [519, 675] width 78 height 29
click at [471, 709] on button "8" at bounding box center [459, 711] width 95 height 29
click at [602, 681] on button "." at bounding box center [603, 675] width 75 height 29
click at [454, 633] on button "2" at bounding box center [459, 640] width 95 height 29
click at [474, 724] on button "8" at bounding box center [459, 711] width 95 height 29
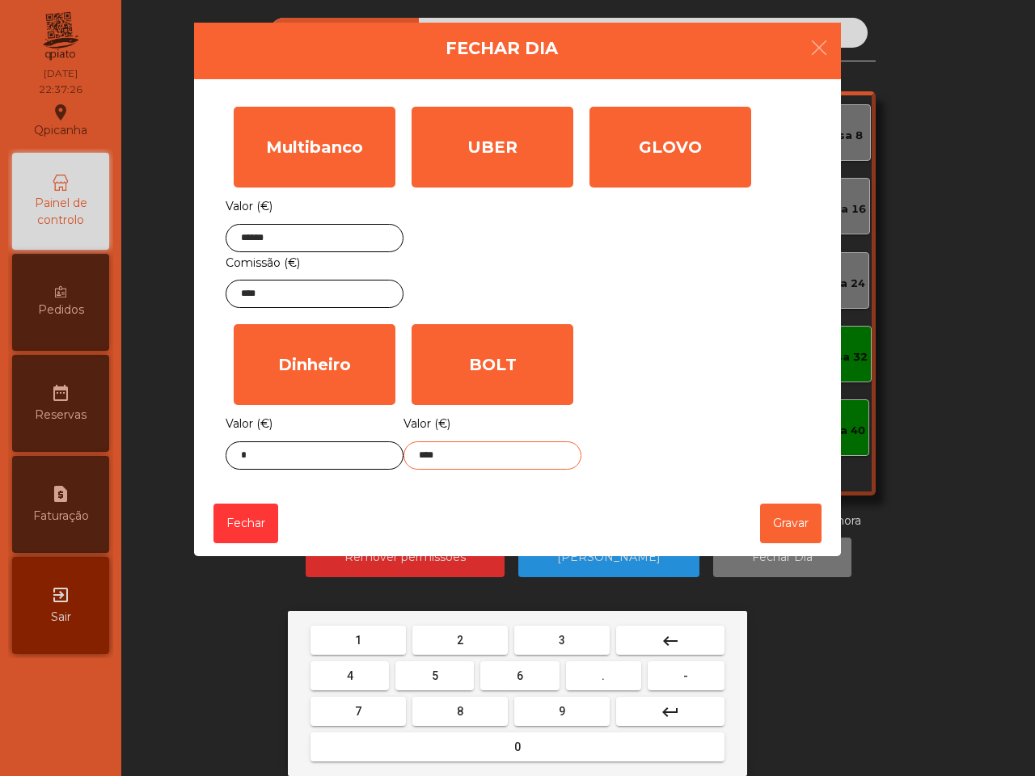
type input "*****"
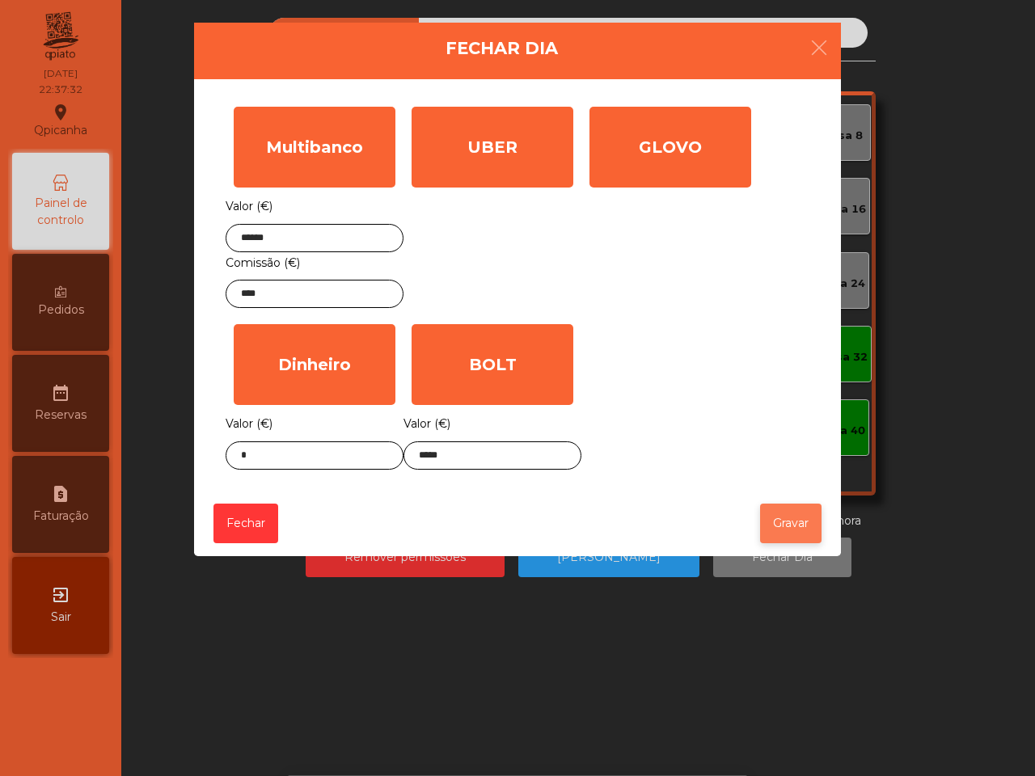
click at [764, 520] on button "Gravar" at bounding box center [790, 524] width 61 height 40
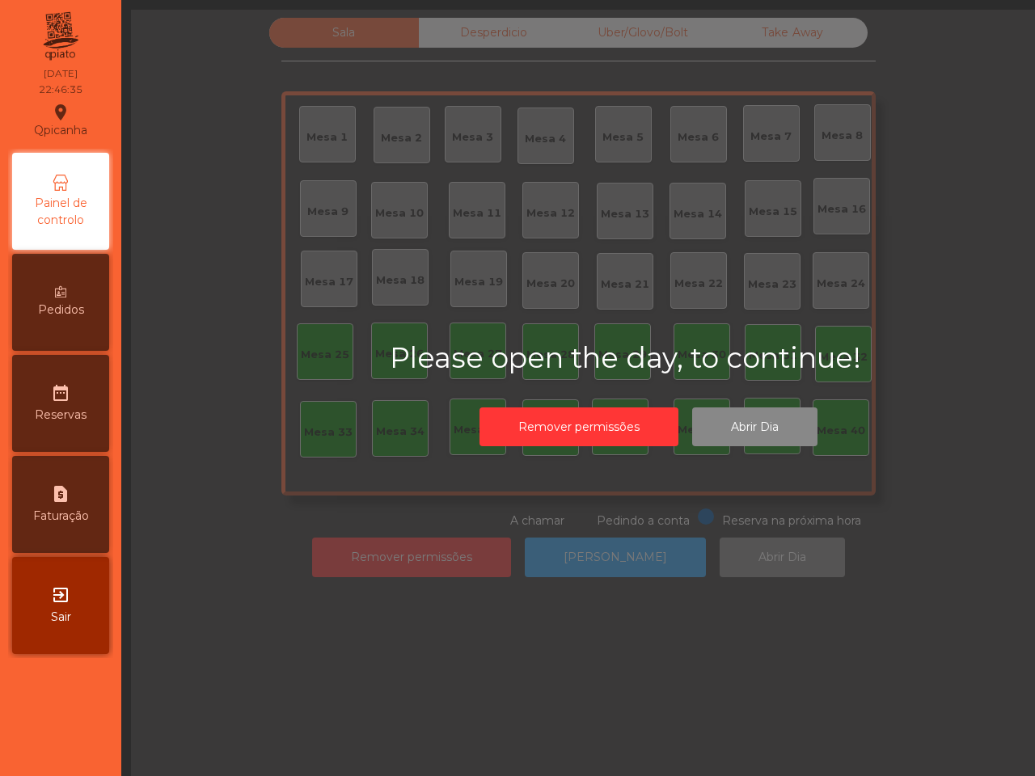
click at [846, 509] on div "Please open the day, to continue! Remover permissões Abrir Dia" at bounding box center [648, 398] width 1035 height 776
